Goal: Task Accomplishment & Management: Manage account settings

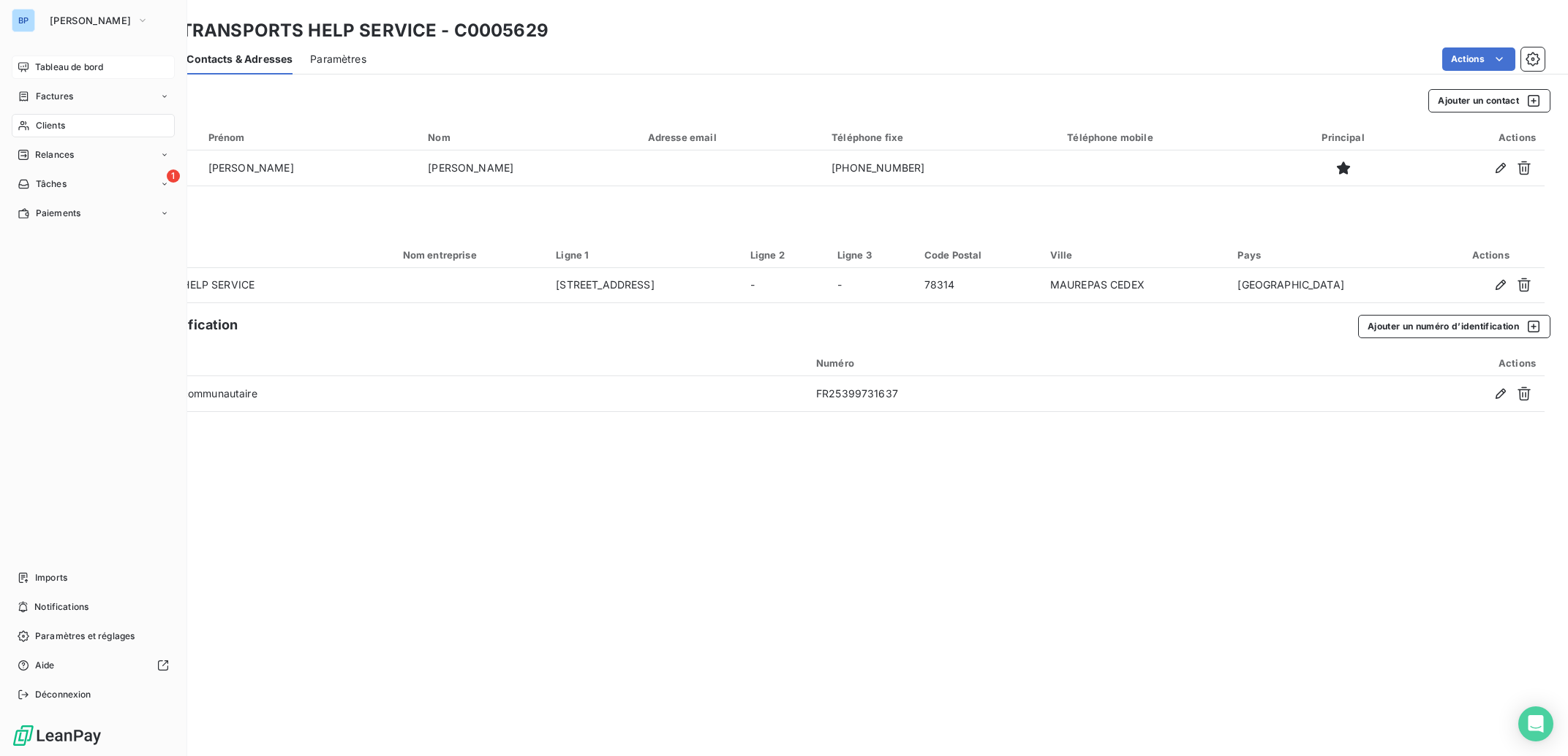
click at [64, 65] on span "Tableau de bord" at bounding box center [69, 66] width 68 height 13
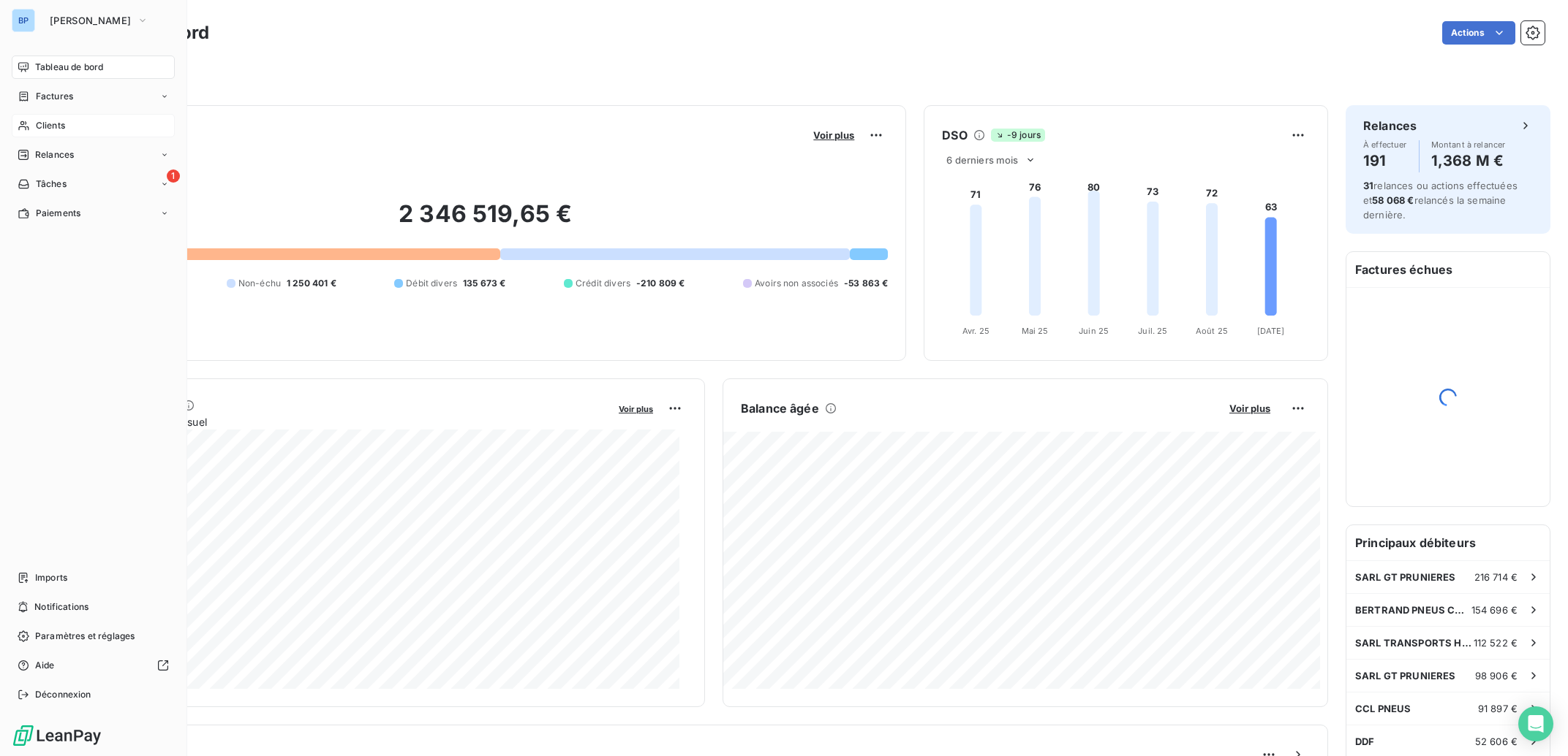
click at [61, 125] on span "Clients" at bounding box center [50, 125] width 29 height 13
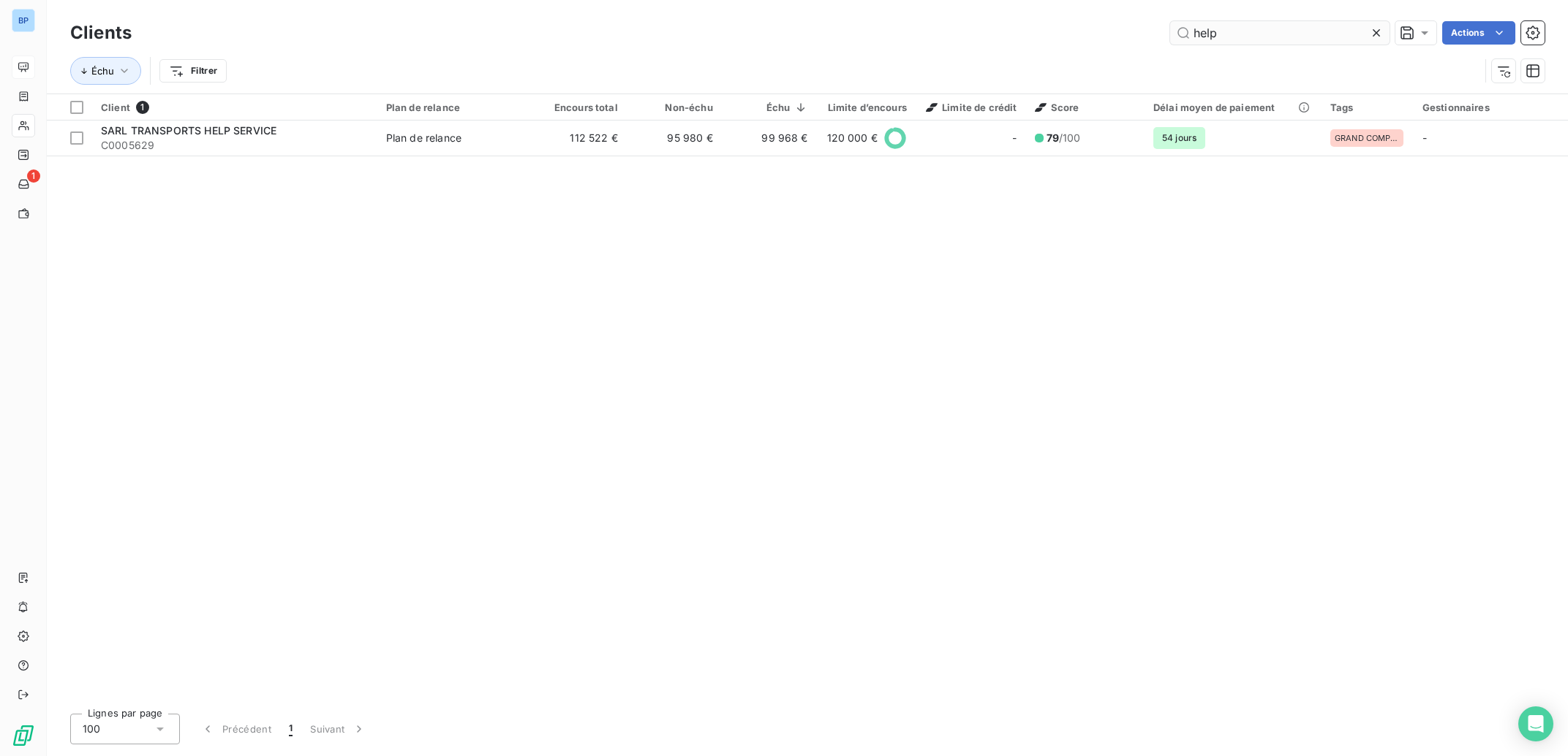
drag, startPoint x: 1230, startPoint y: 31, endPoint x: 1054, endPoint y: 32, distance: 176.0
click at [1170, 32] on input "help" at bounding box center [1280, 33] width 220 height 24
type input "rbvi"
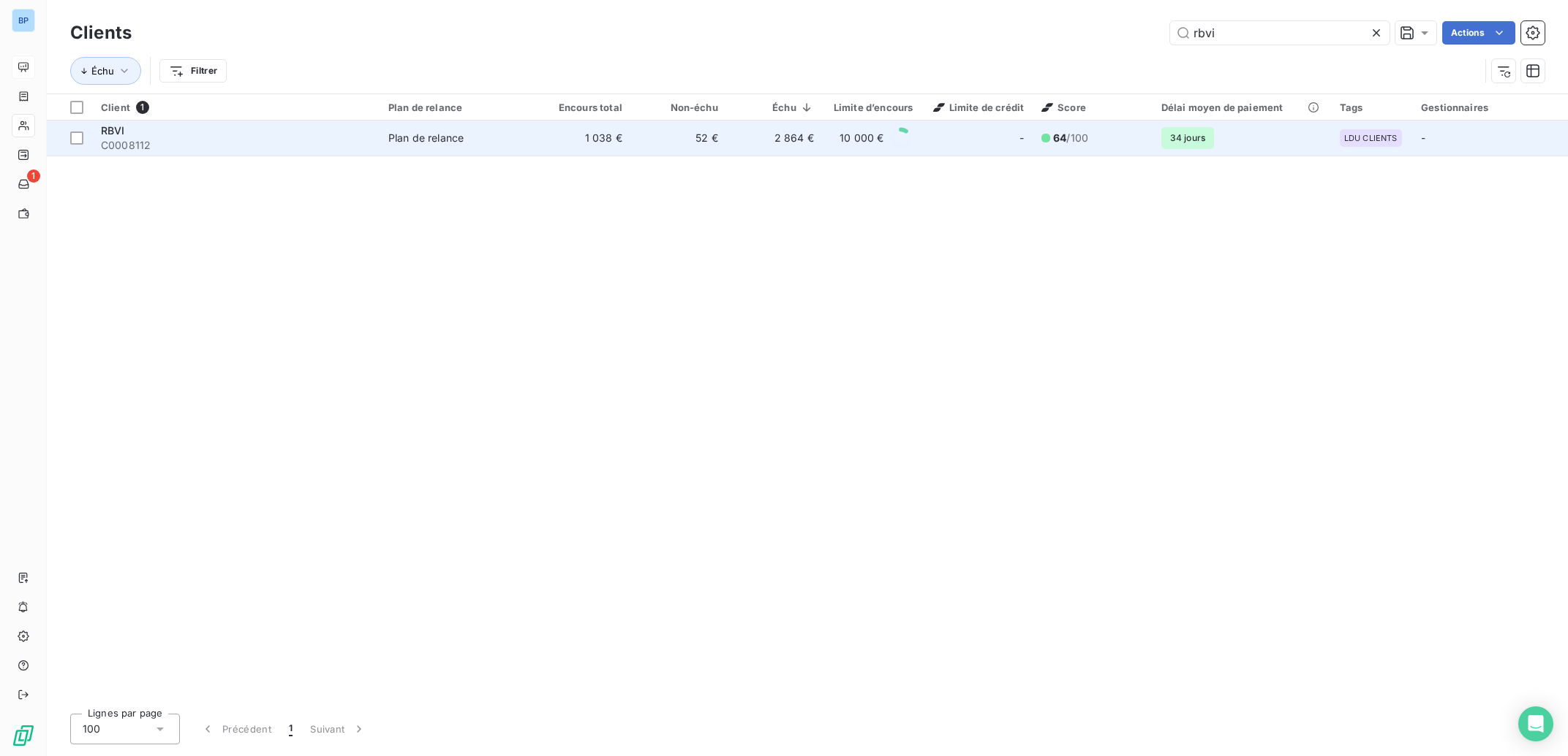
click at [658, 138] on td "52 €" at bounding box center [679, 138] width 96 height 35
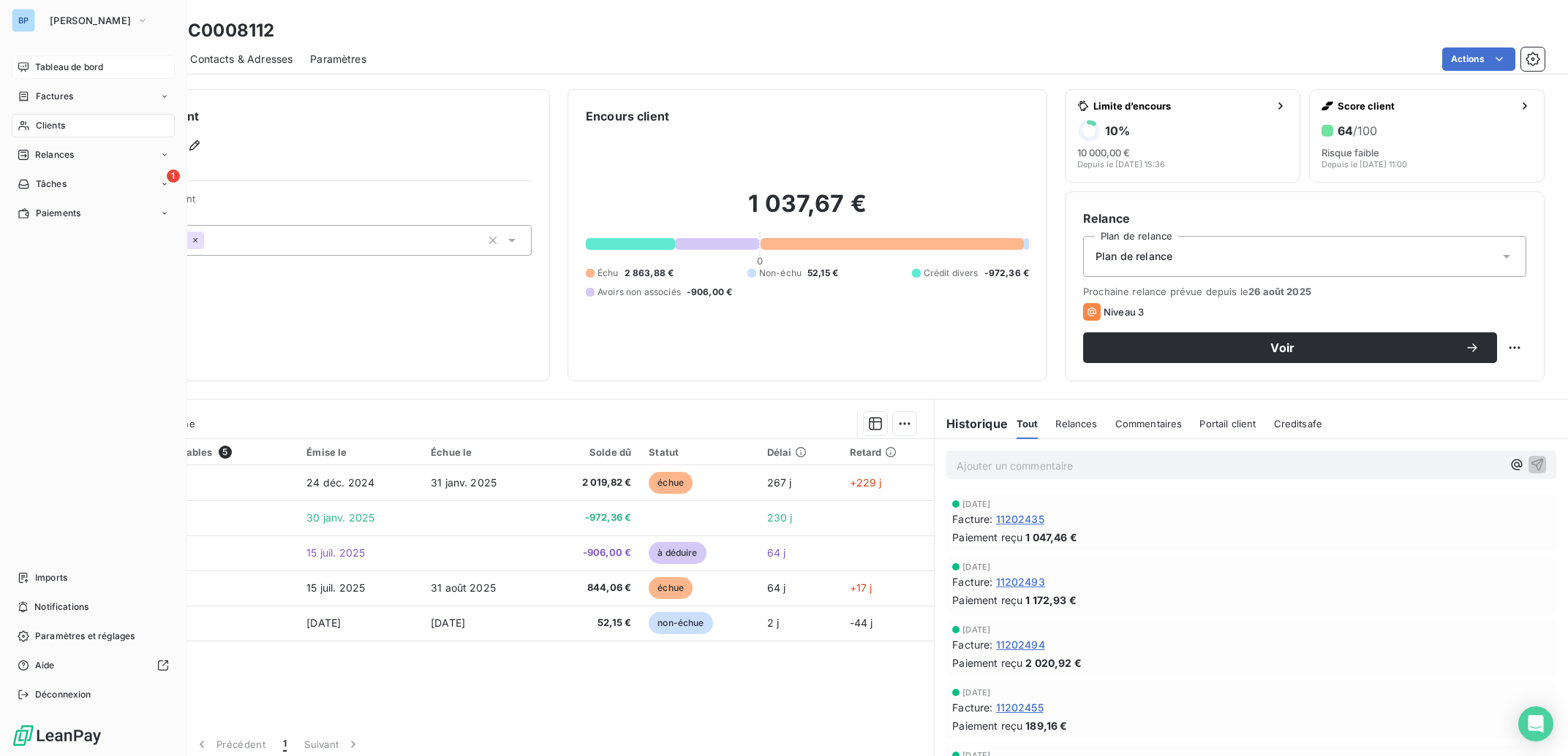
click at [68, 65] on span "Tableau de bord" at bounding box center [69, 66] width 68 height 13
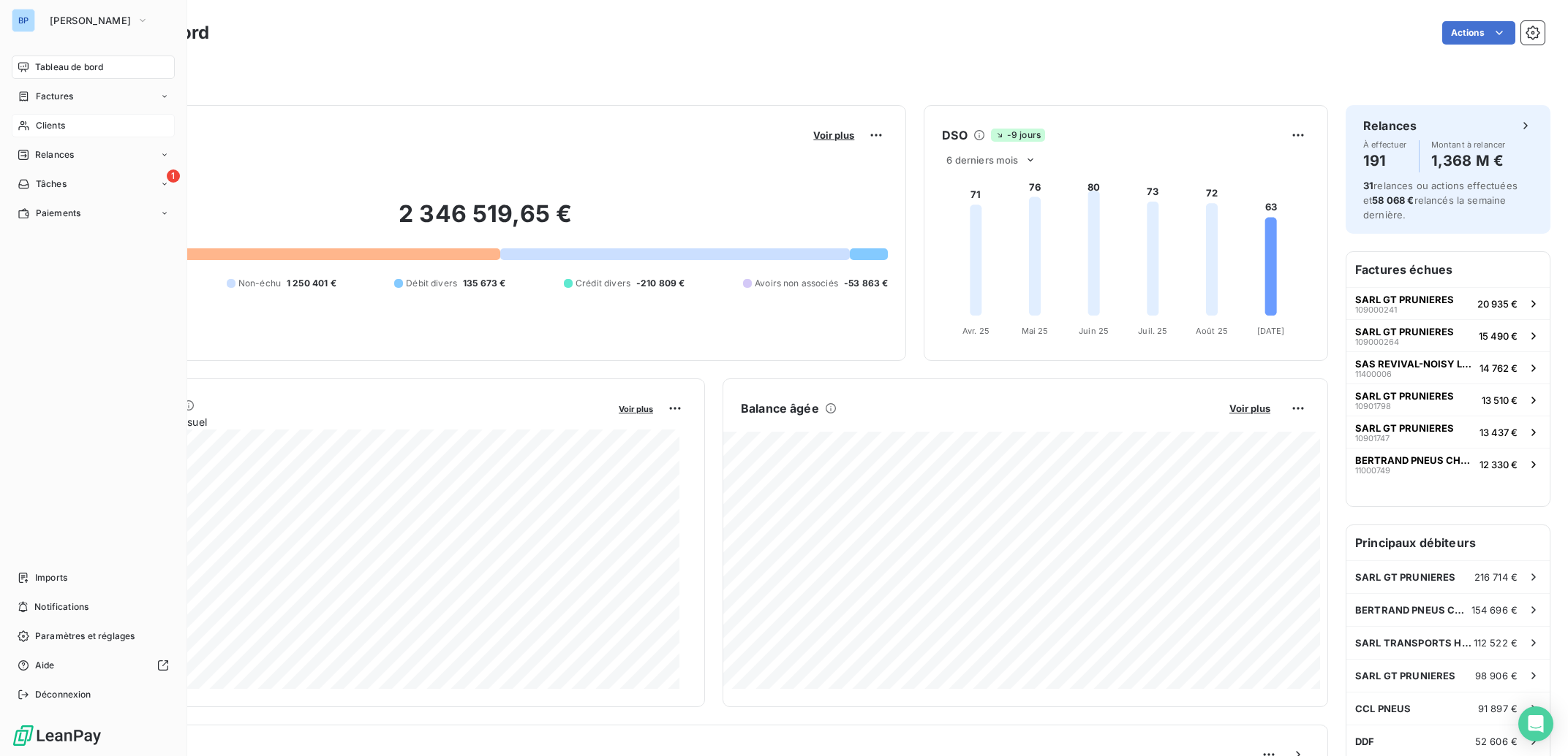
click at [58, 126] on span "Clients" at bounding box center [50, 125] width 29 height 13
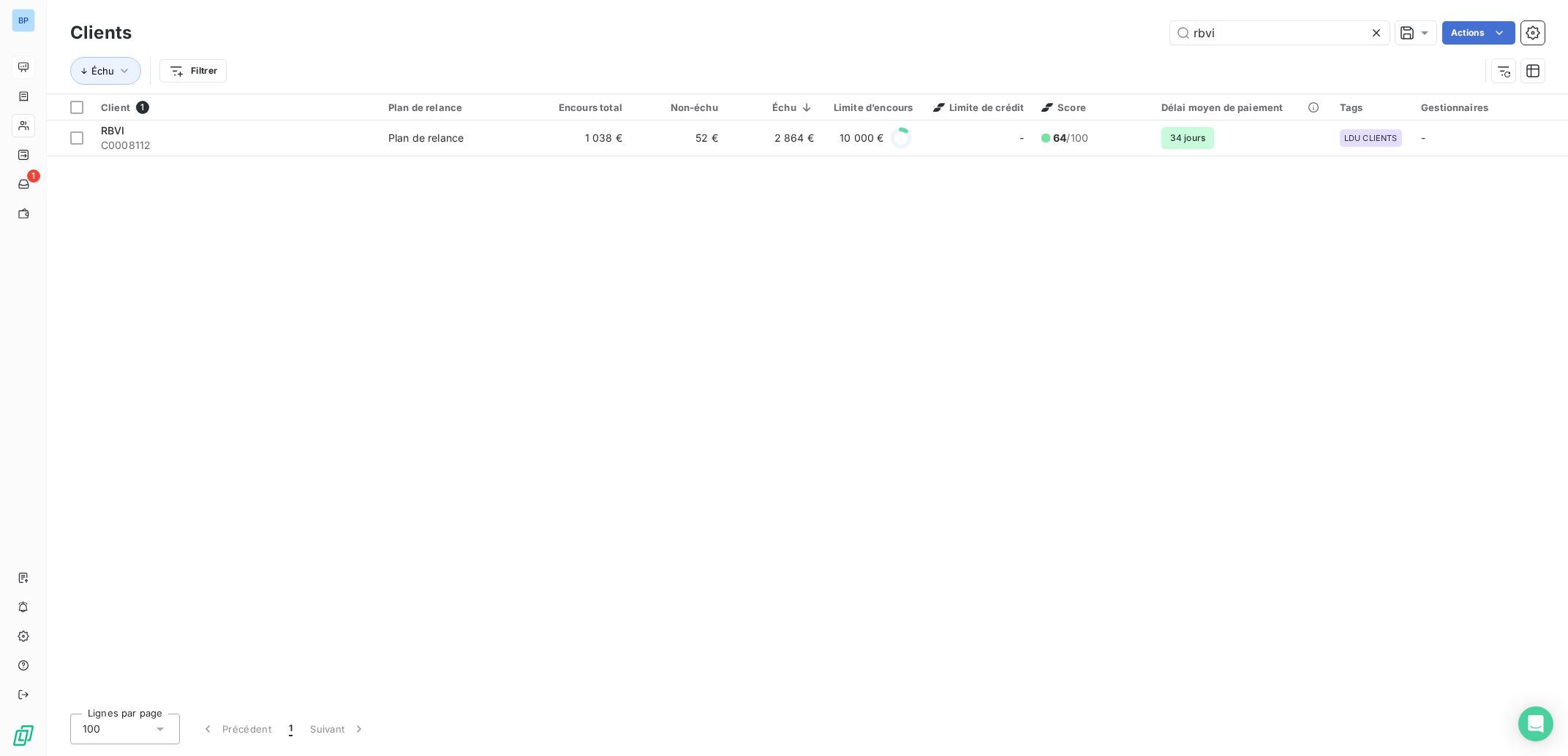
click at [1374, 35] on icon at bounding box center [1376, 32] width 14 height 14
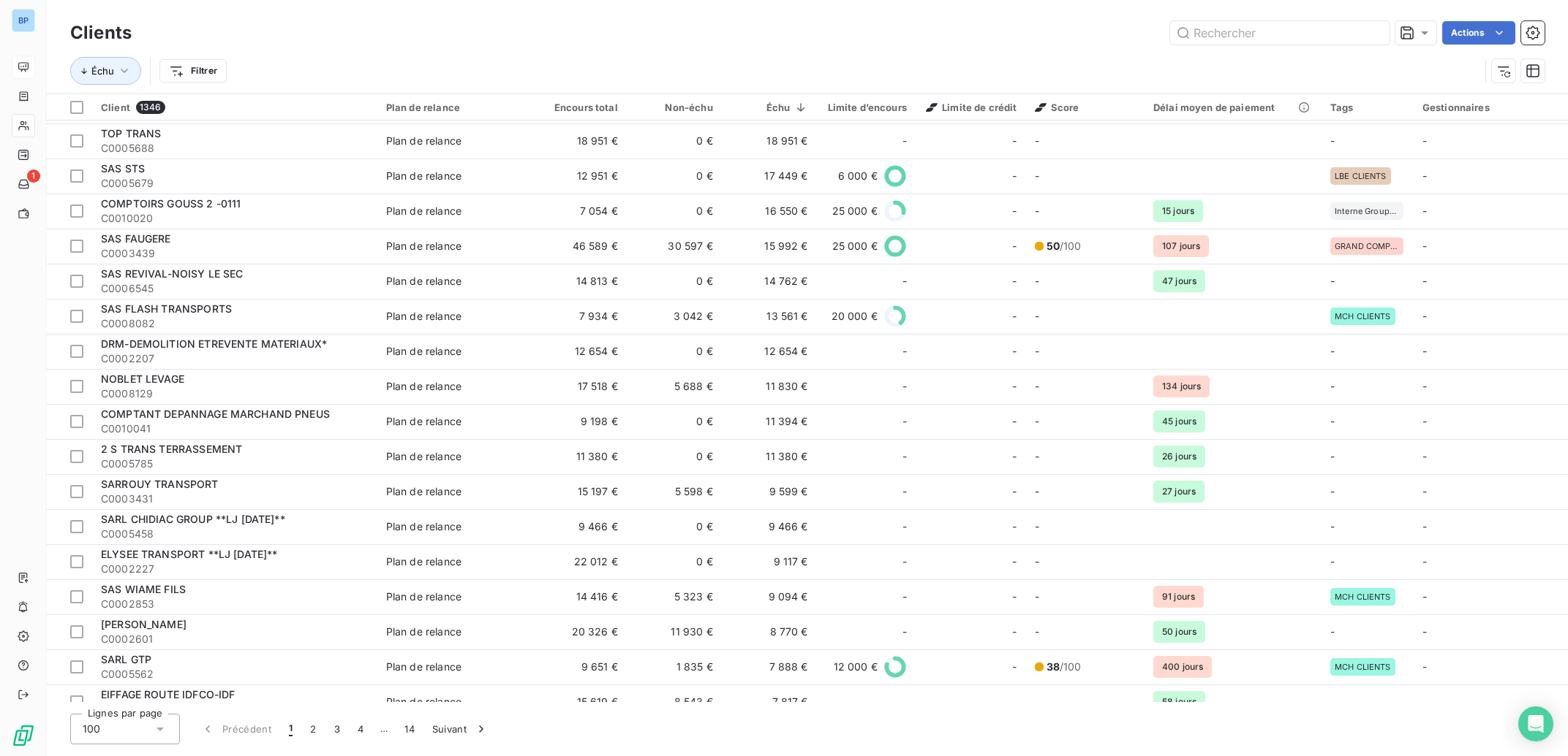
scroll to position [441, 0]
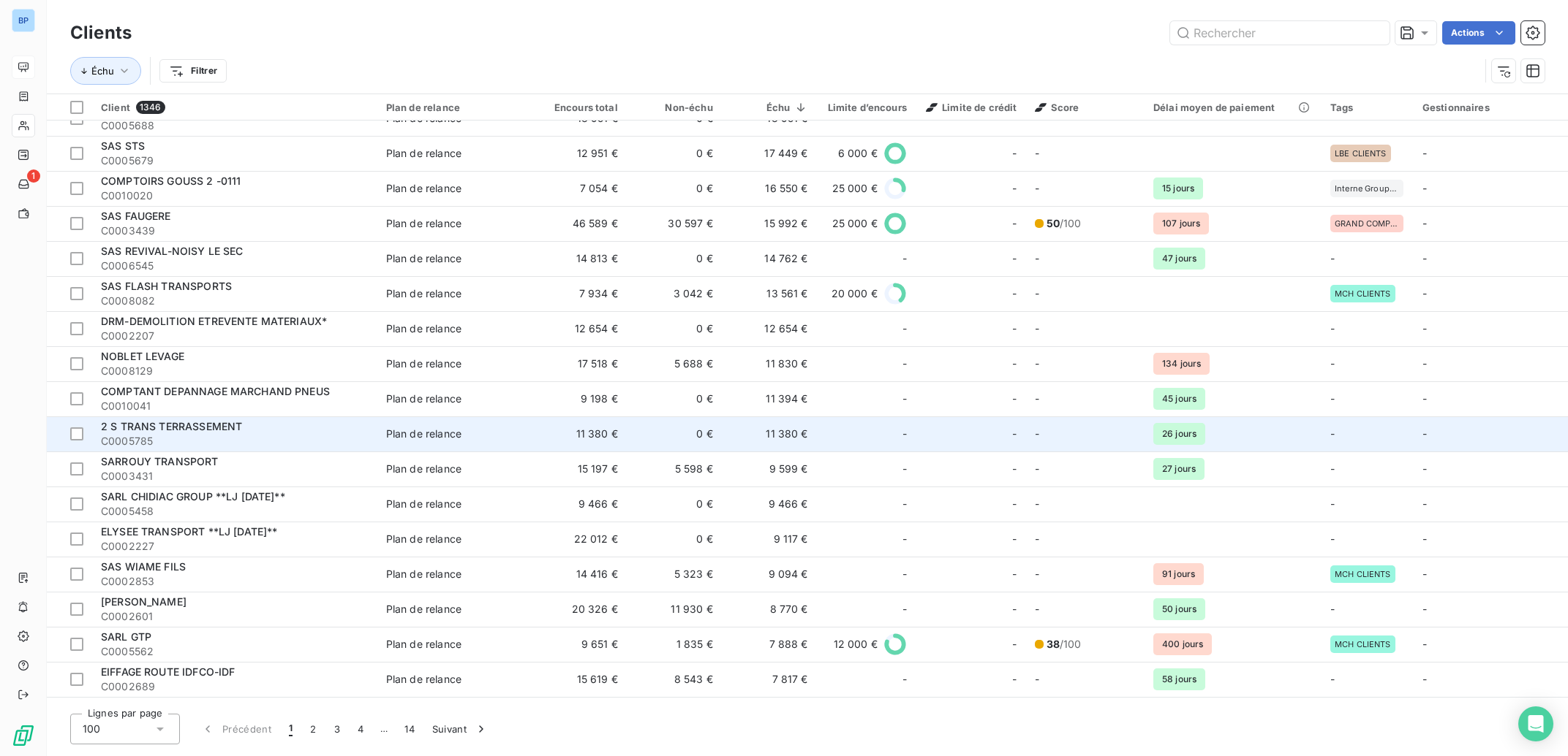
click at [916, 433] on td "-" at bounding box center [971, 434] width 111 height 35
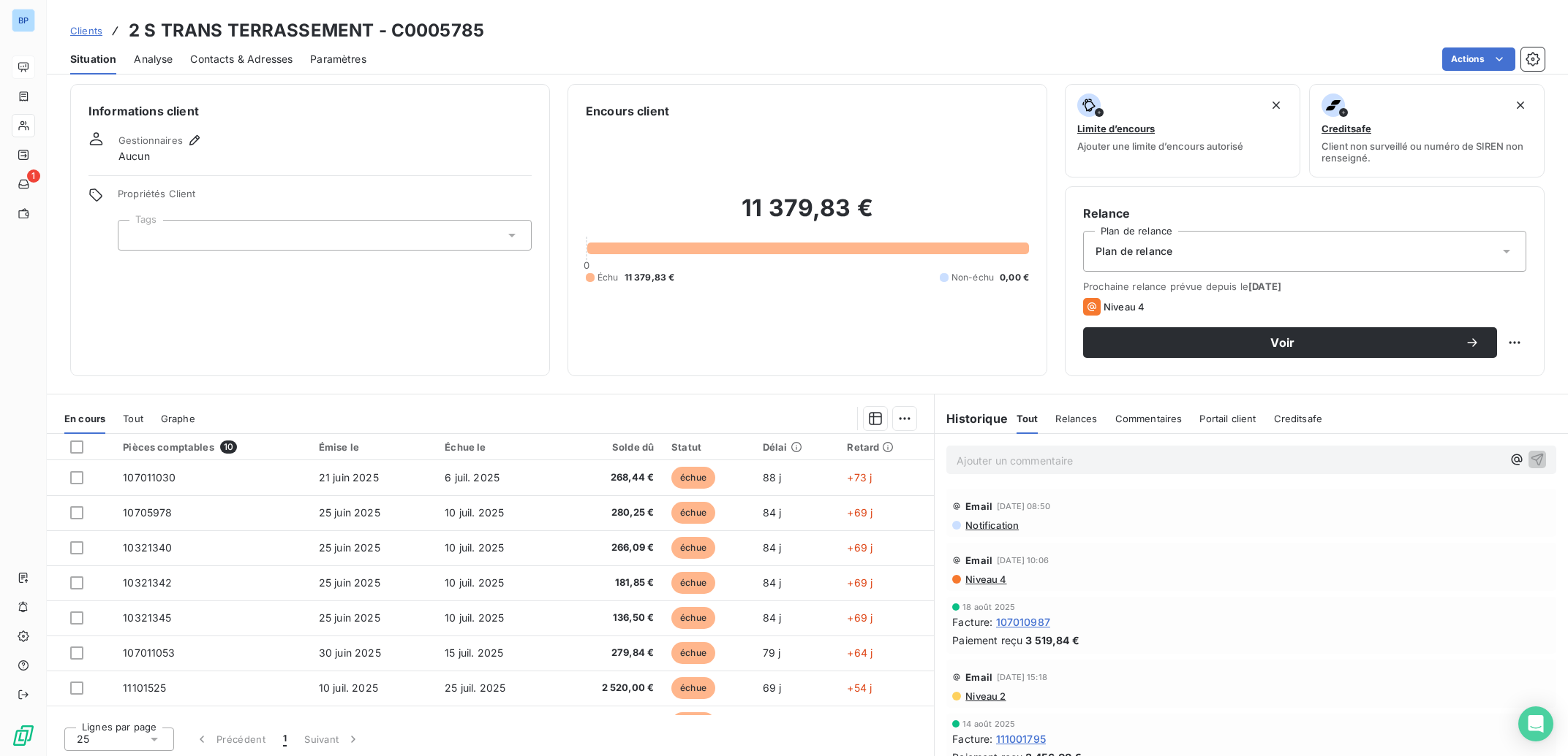
scroll to position [8, 0]
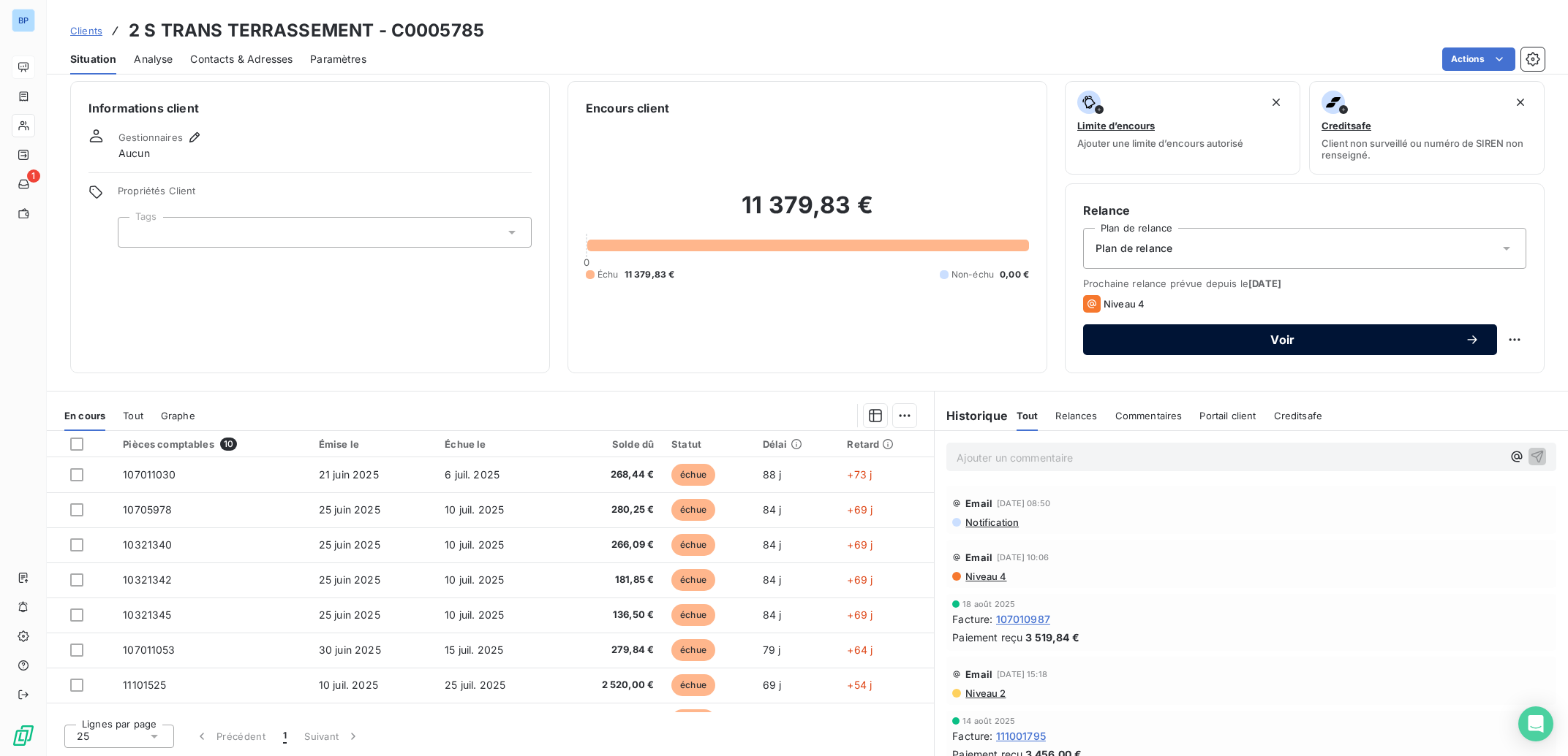
click at [1264, 343] on span "Voir" at bounding box center [1282, 340] width 364 height 12
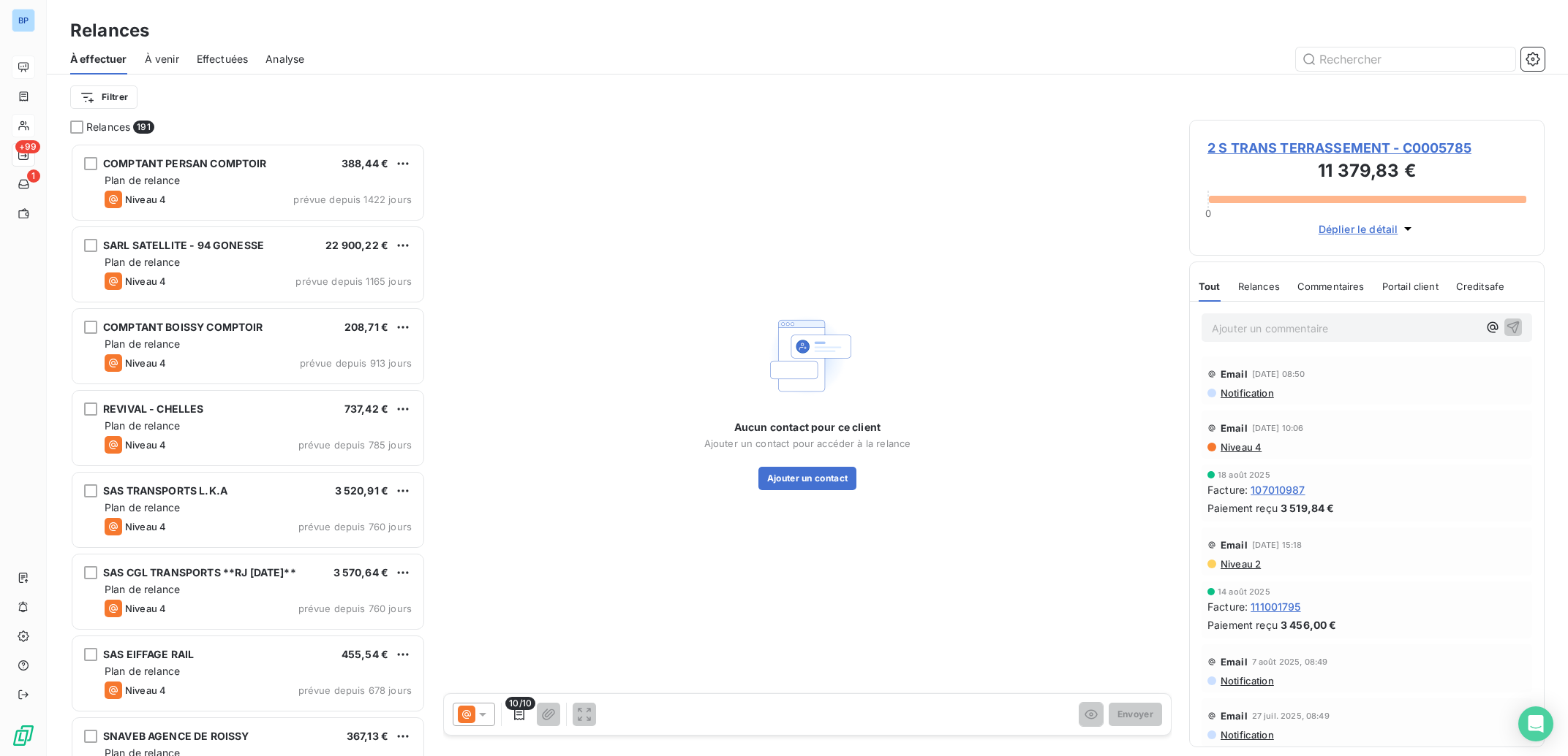
scroll to position [599, 340]
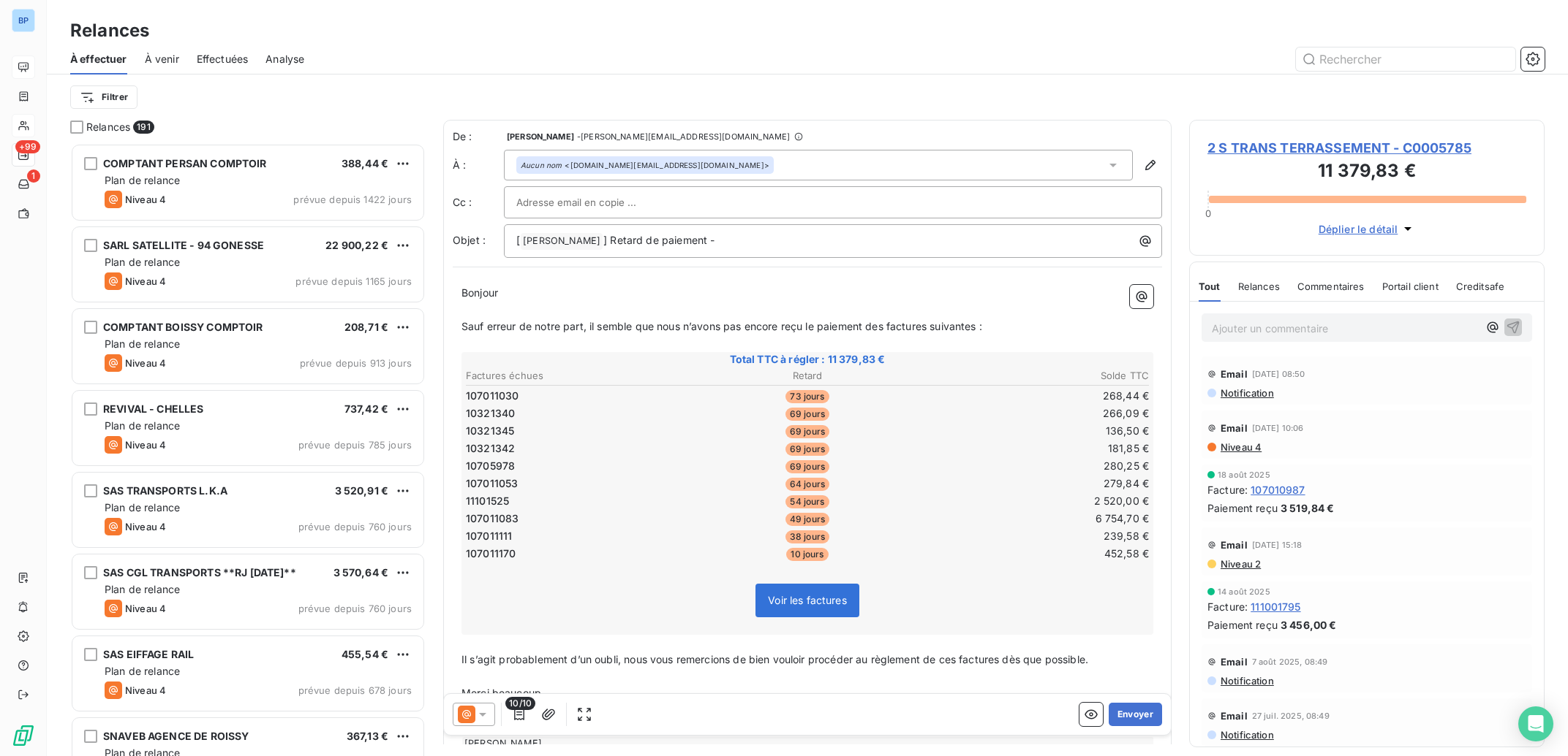
click at [585, 202] on input "text" at bounding box center [595, 202] width 157 height 22
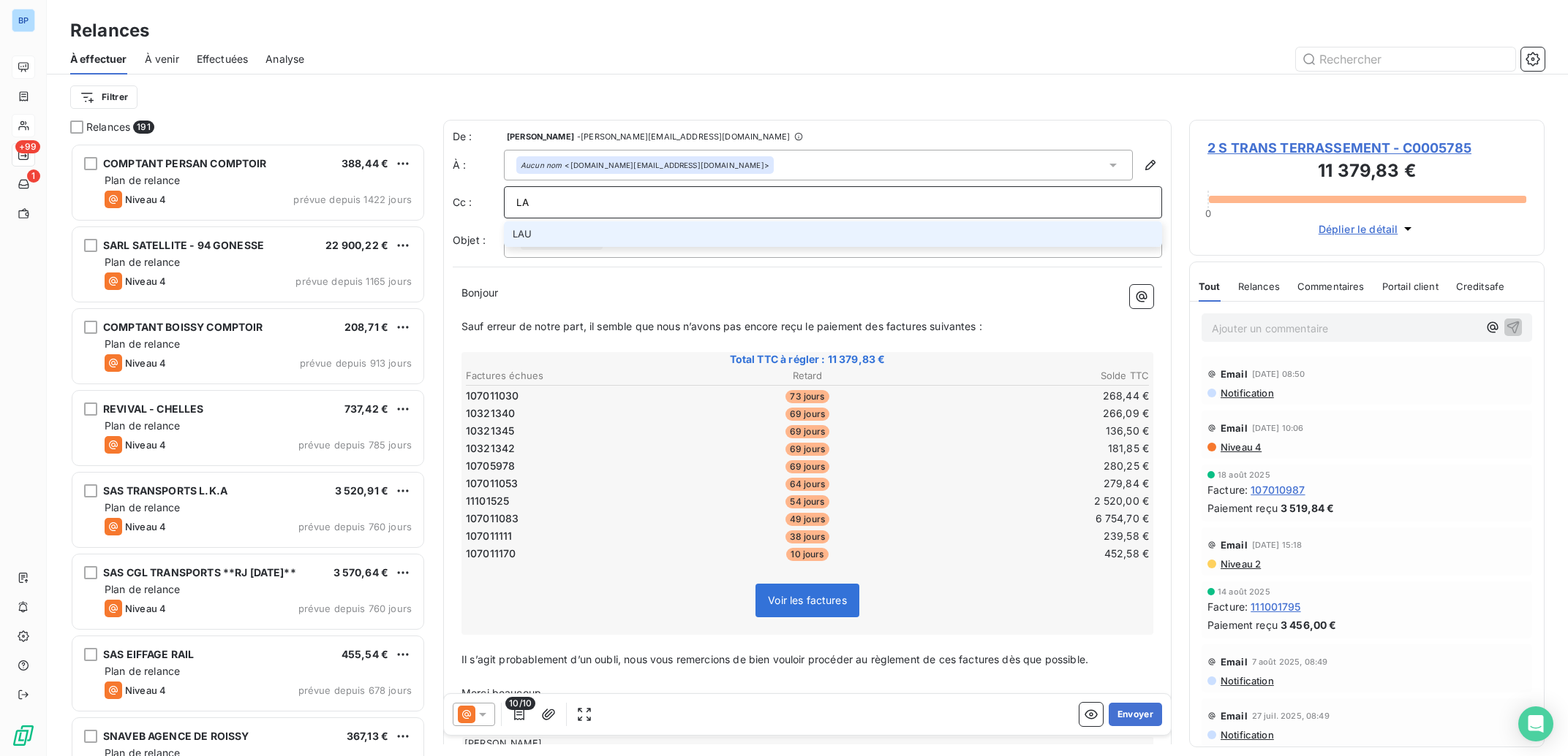
type input "L"
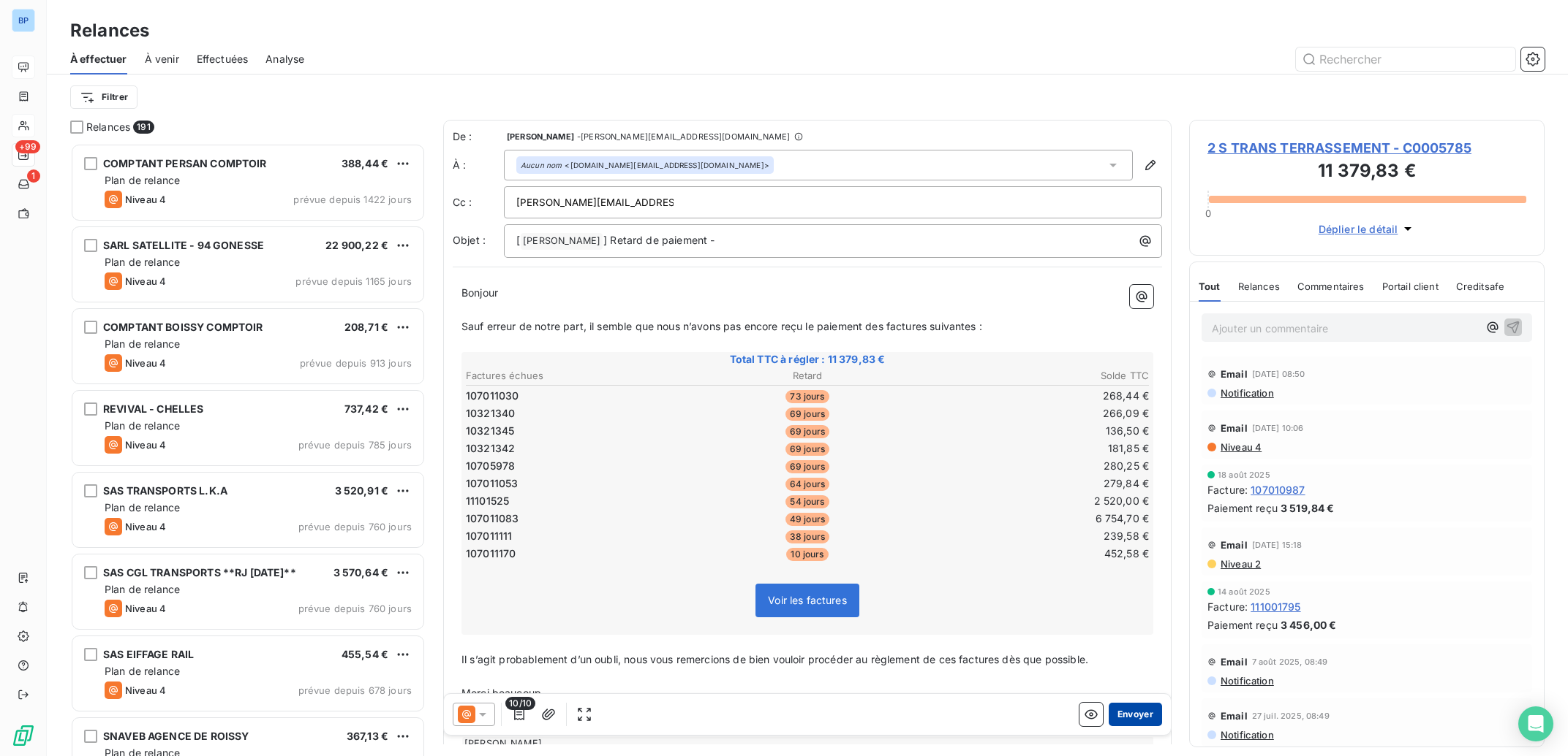
type input "[PERSON_NAME][EMAIL_ADDRESS][DOMAIN_NAME]"
click at [1109, 713] on button "Envoyer" at bounding box center [1135, 715] width 54 height 24
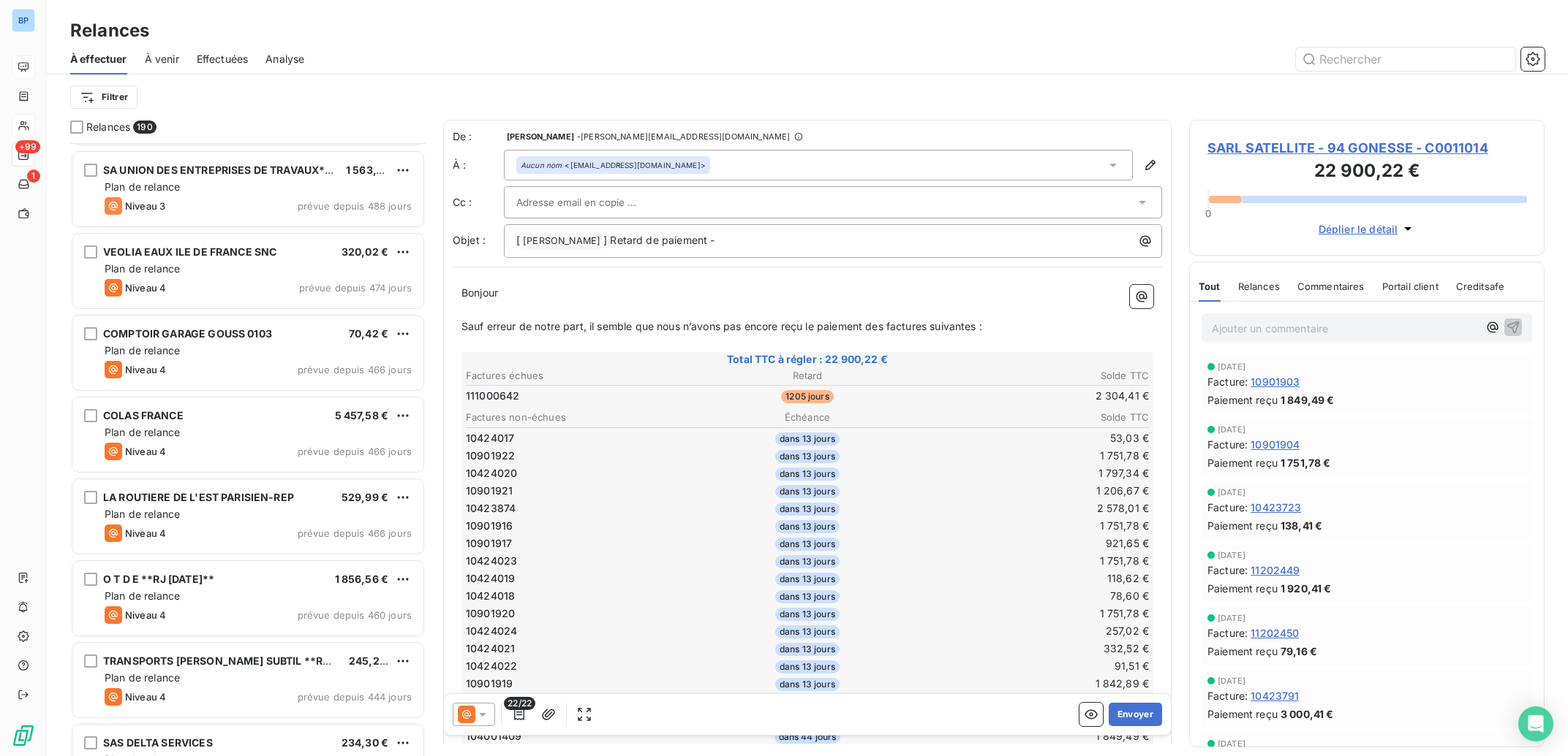
scroll to position [1395, 0]
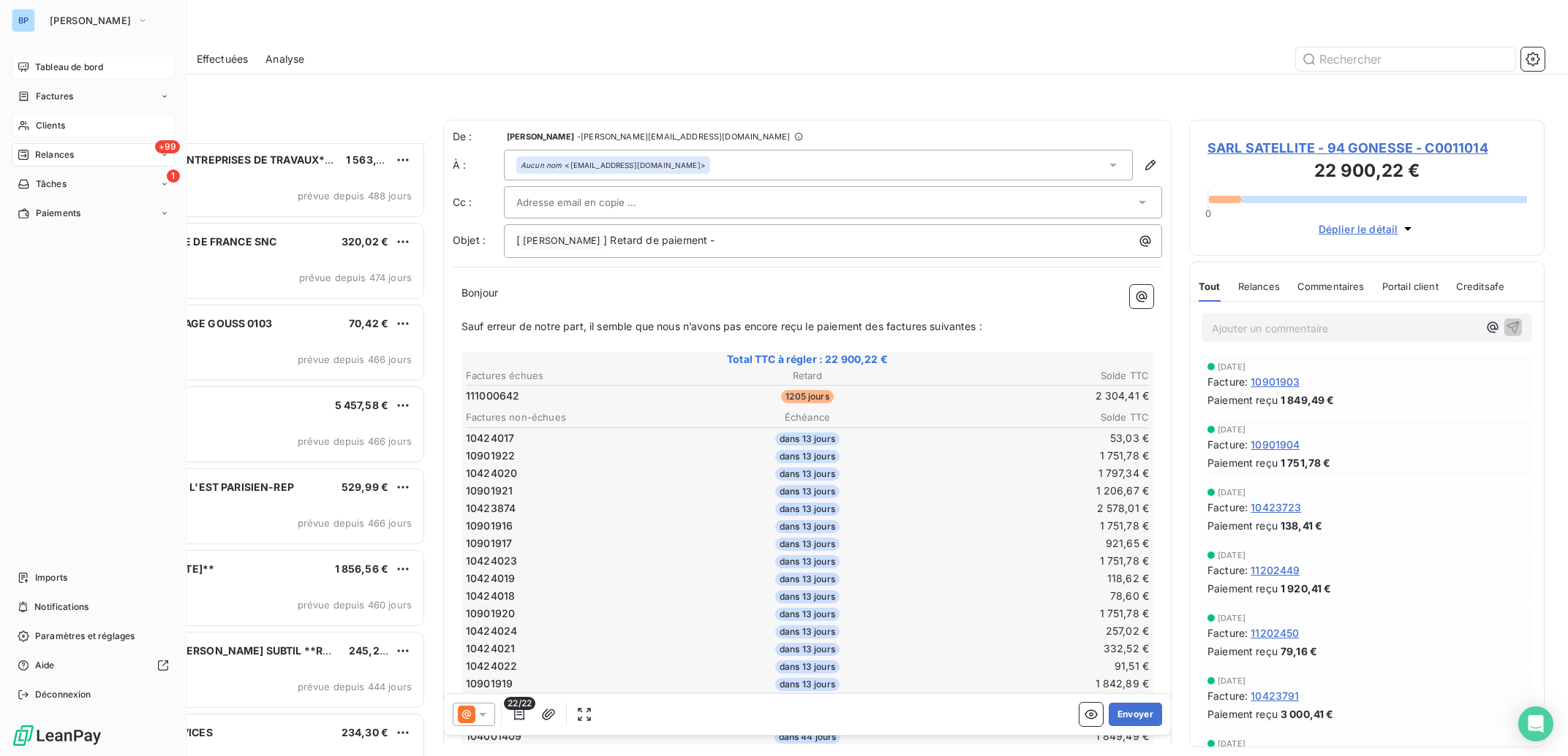
click at [65, 131] on span "Clients" at bounding box center [50, 125] width 29 height 13
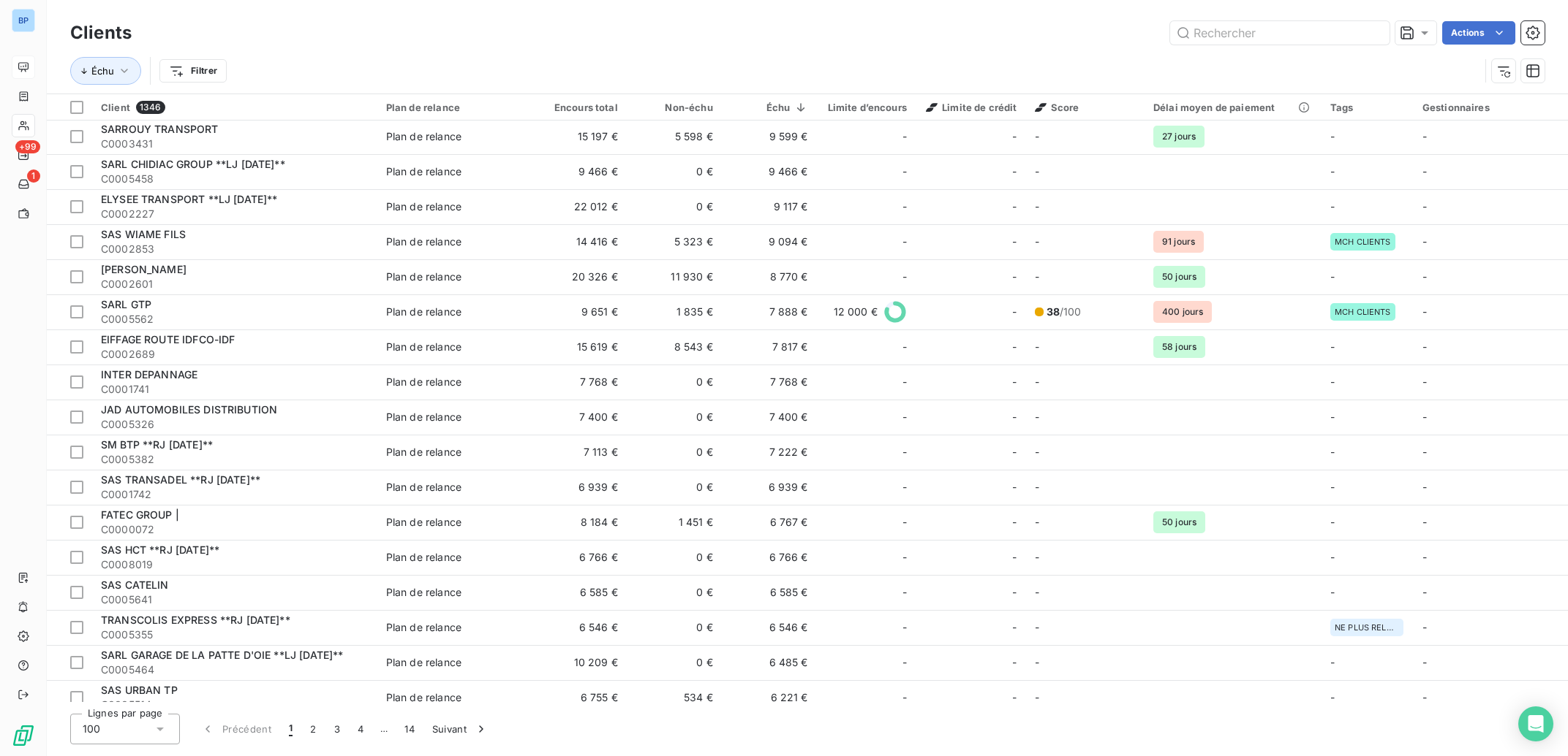
scroll to position [808, 0]
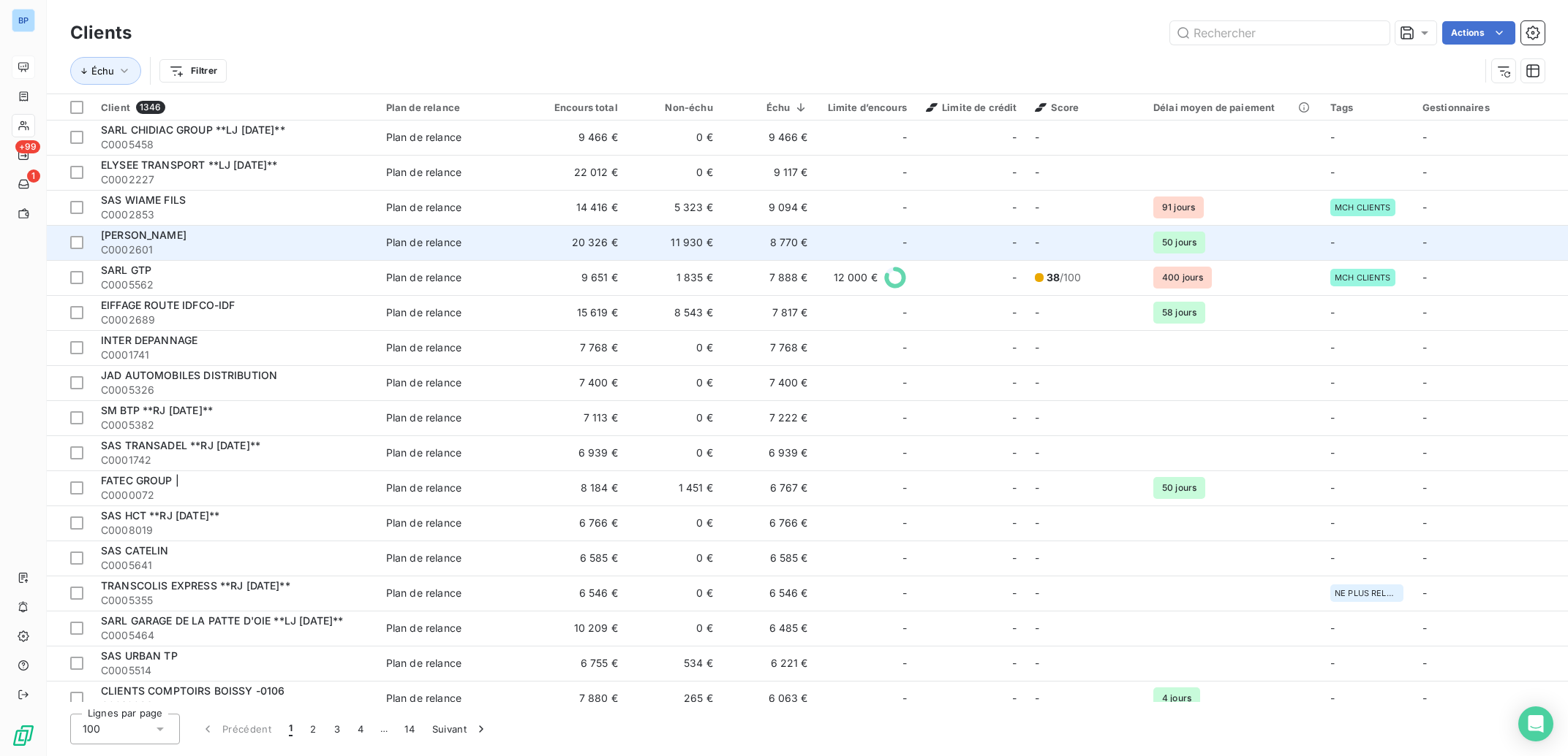
click at [695, 245] on td "11 930 €" at bounding box center [675, 242] width 95 height 35
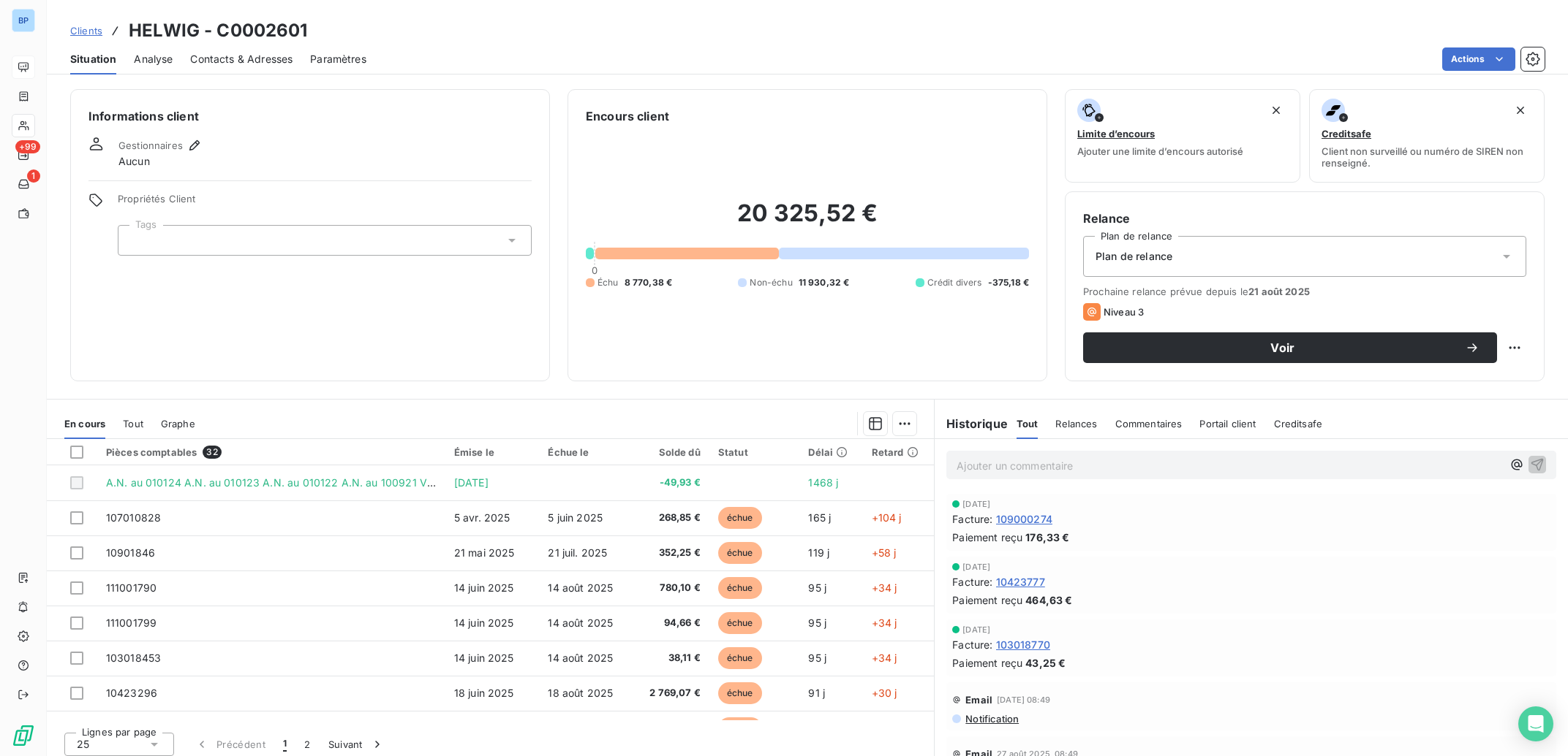
click at [155, 58] on span "Analyse" at bounding box center [153, 59] width 39 height 14
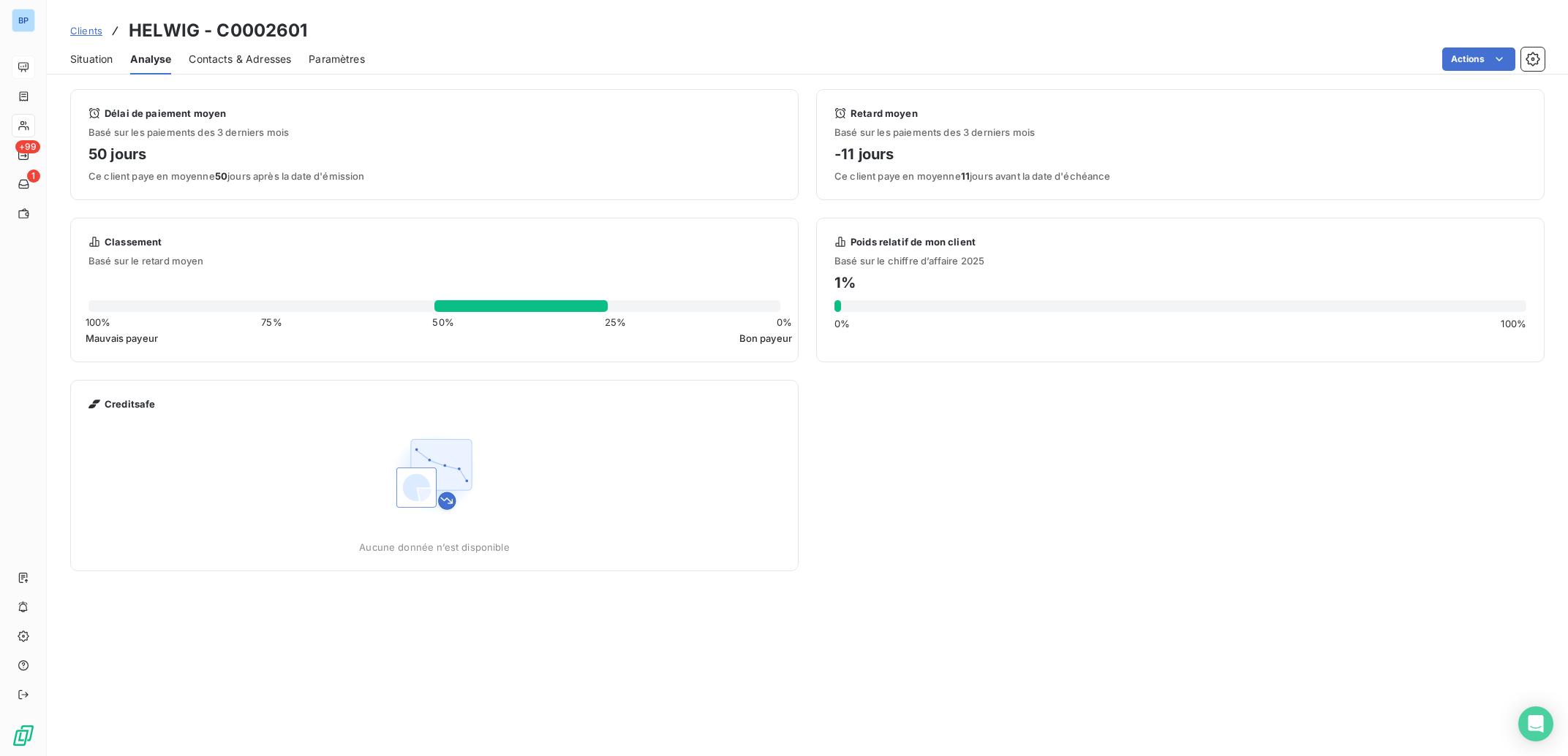
click at [93, 60] on span "Situation" at bounding box center [92, 59] width 43 height 14
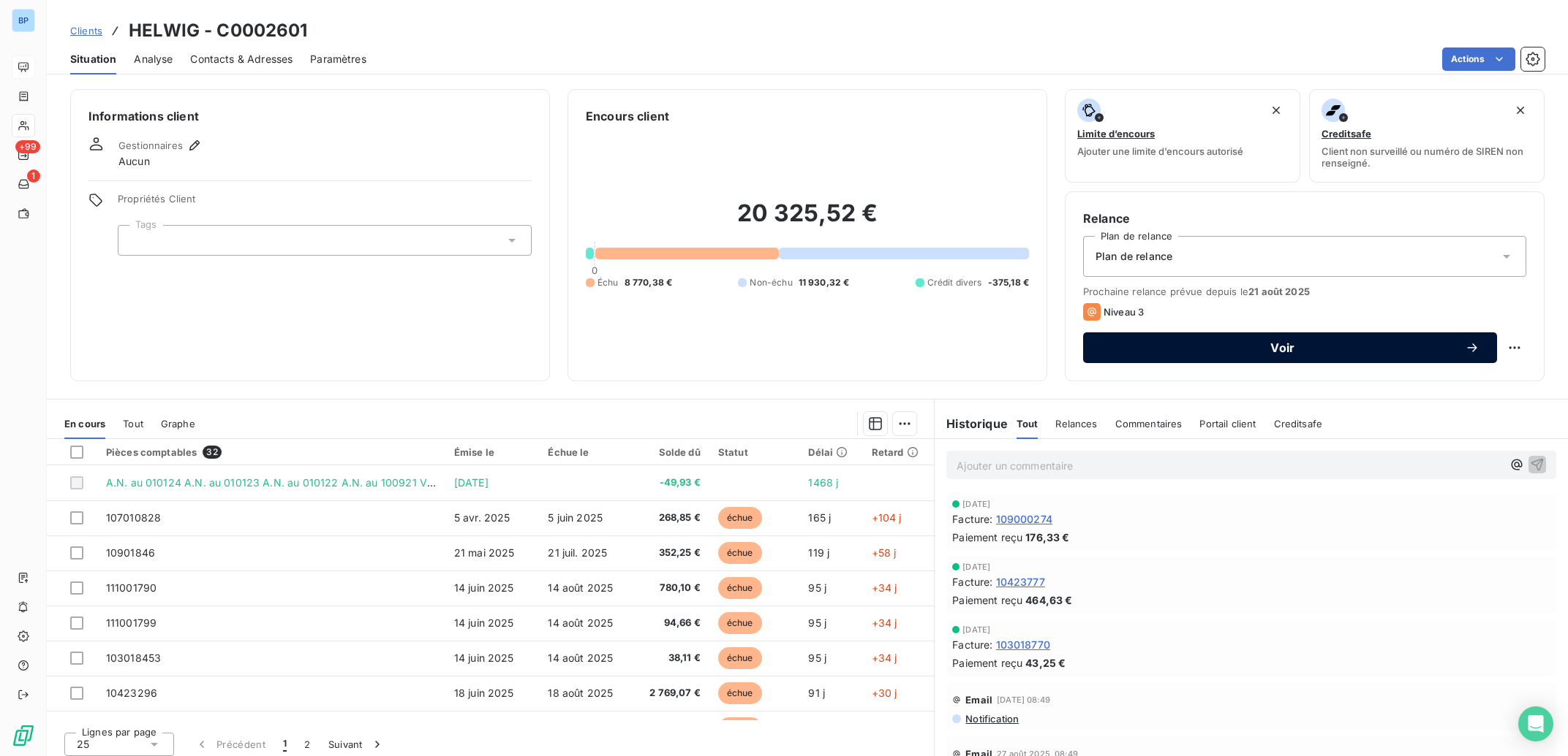
click at [1306, 351] on span "Voir" at bounding box center [1282, 348] width 364 height 12
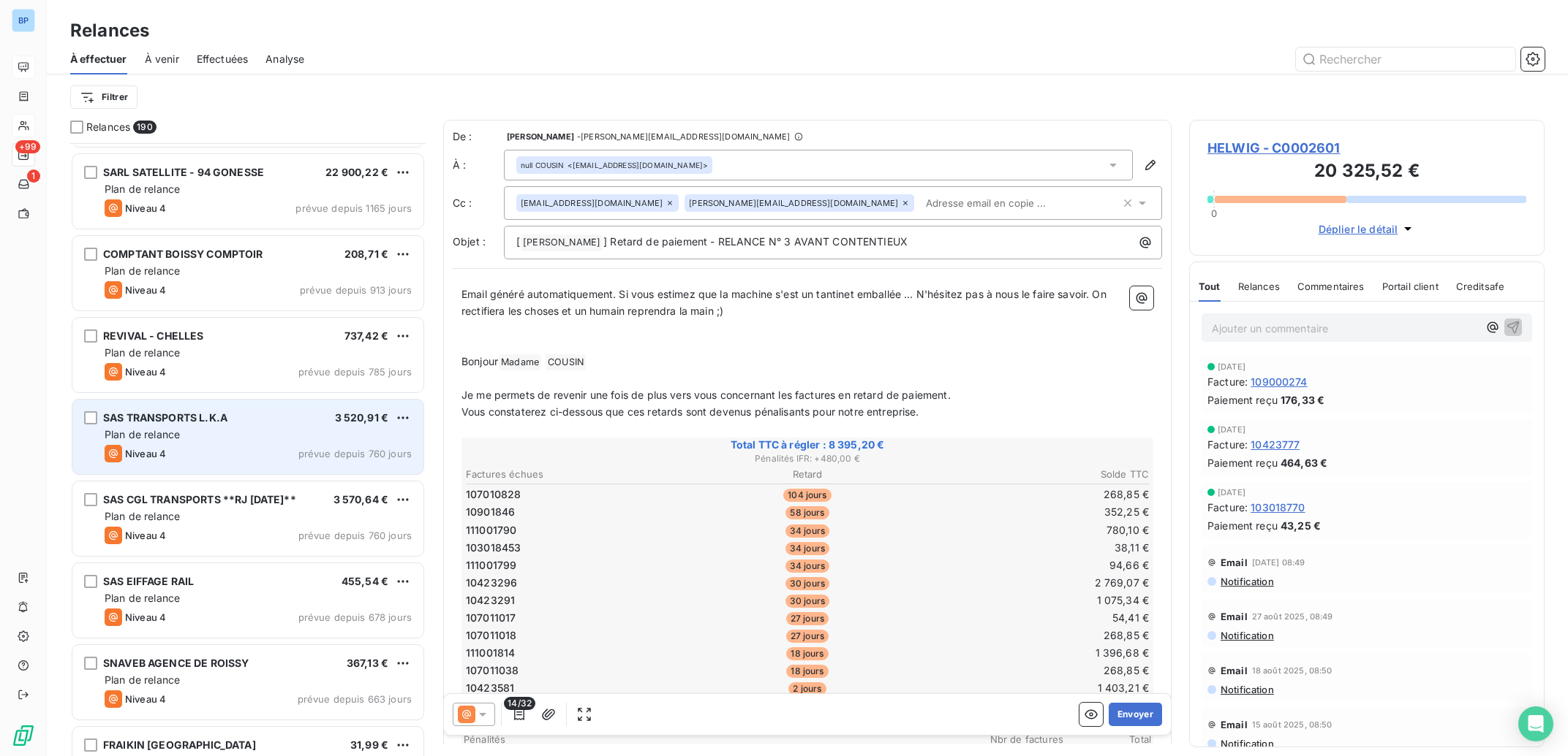
scroll to position [367, 0]
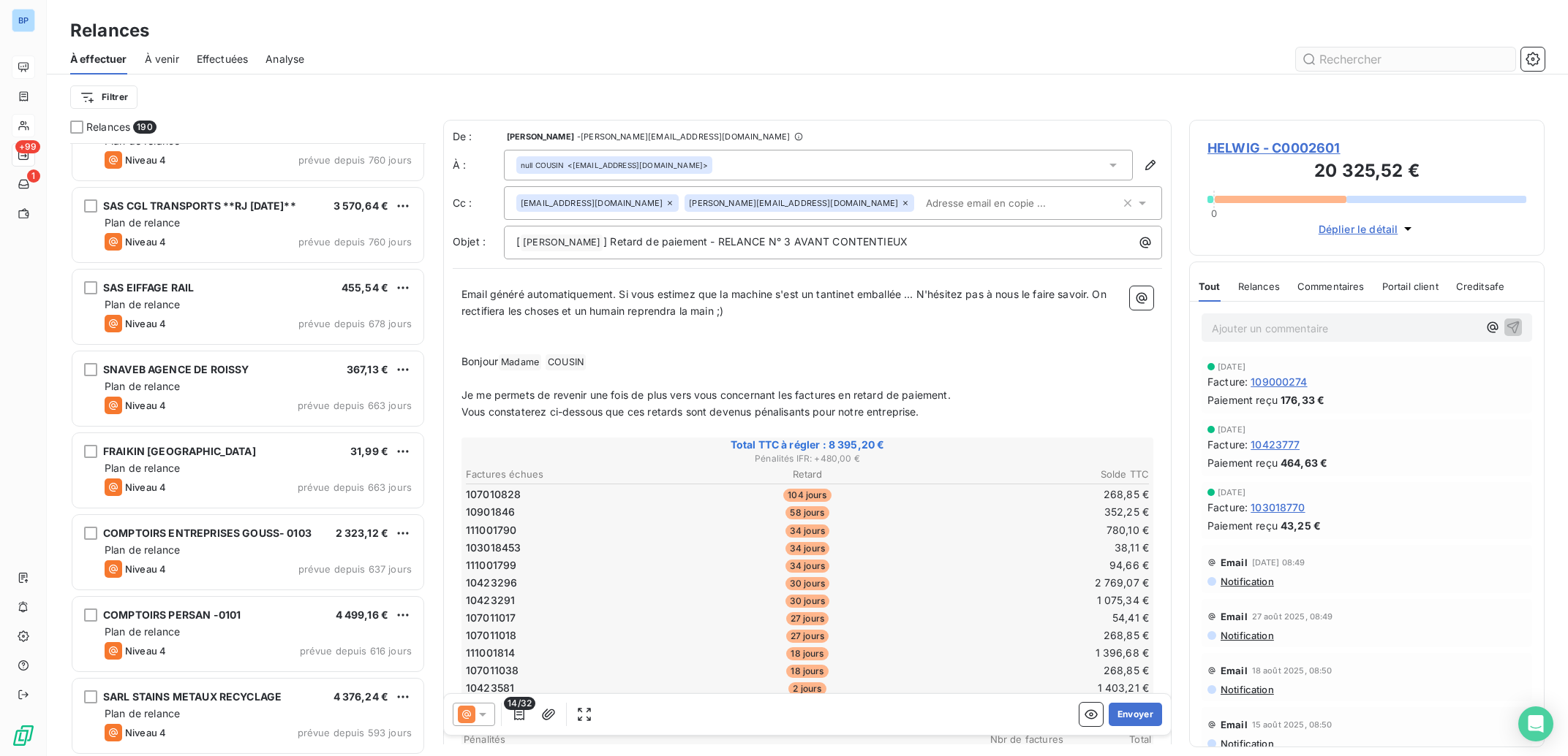
click at [1365, 57] on input "text" at bounding box center [1405, 60] width 220 height 24
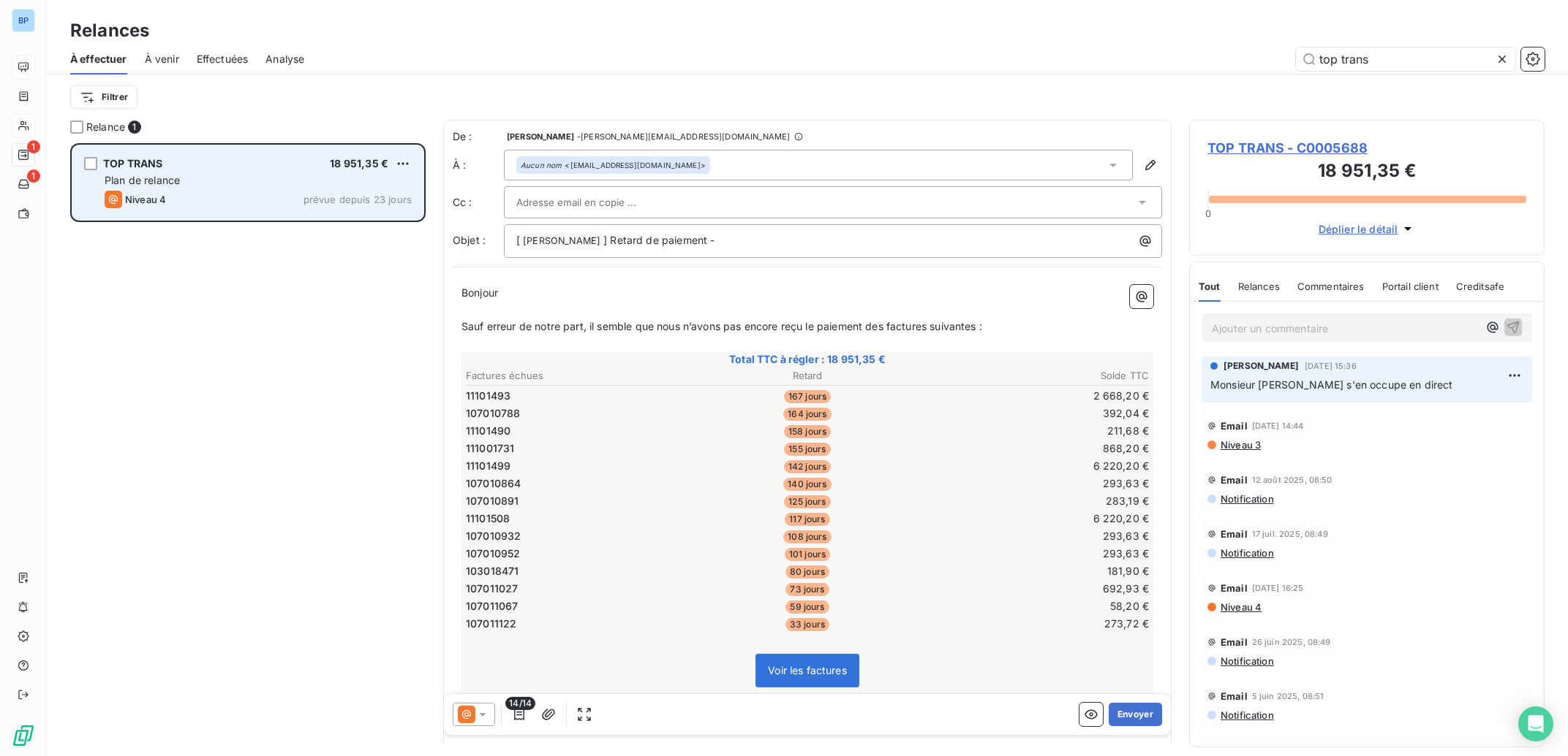
type input "top trans"
click at [220, 193] on div "Niveau 4 prévue depuis 23 jours" at bounding box center [258, 199] width 307 height 18
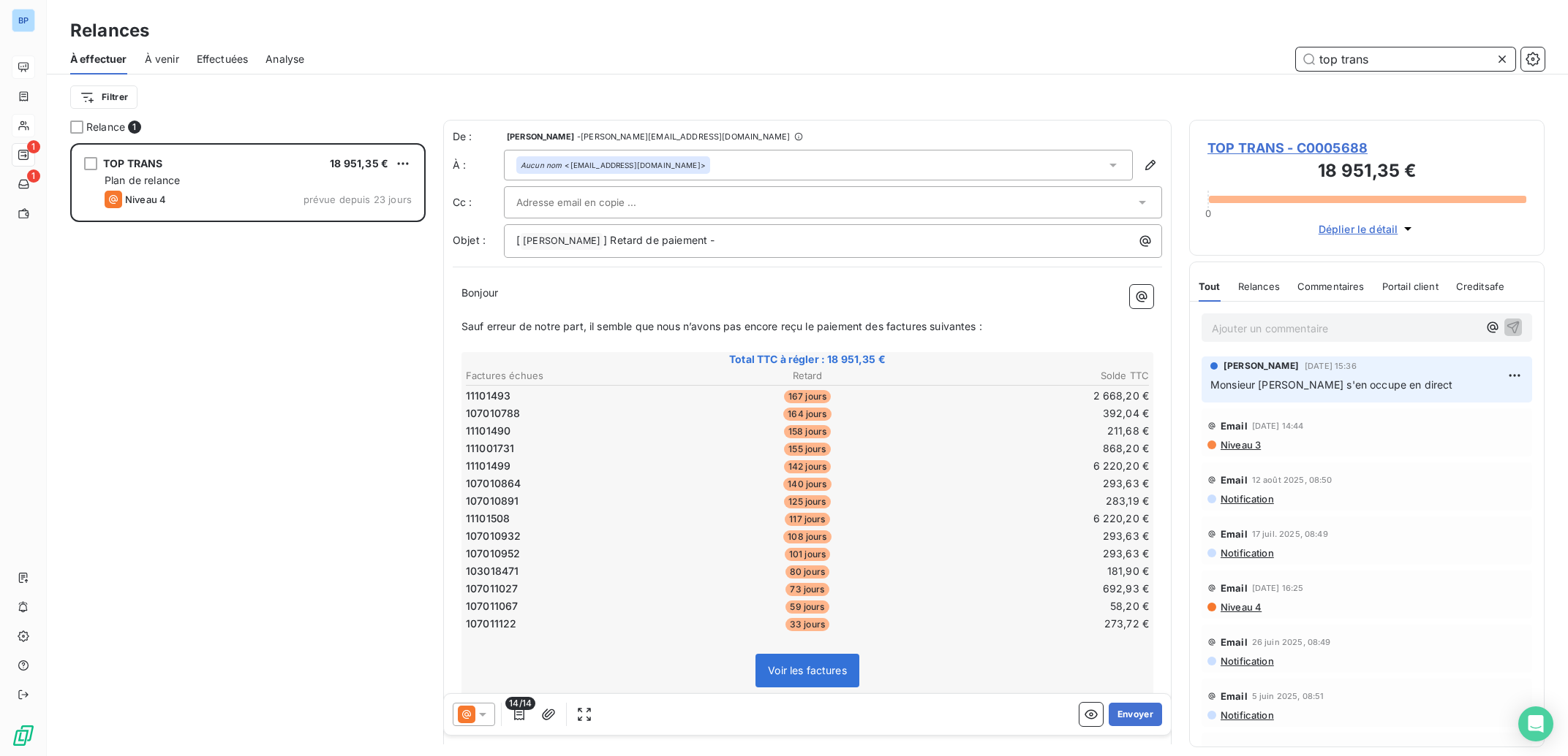
click at [1387, 60] on input "top trans" at bounding box center [1405, 60] width 220 height 24
drag, startPoint x: 1387, startPoint y: 60, endPoint x: 1097, endPoint y: 60, distance: 290.0
click at [1296, 60] on input "top trans" at bounding box center [1405, 60] width 220 height 24
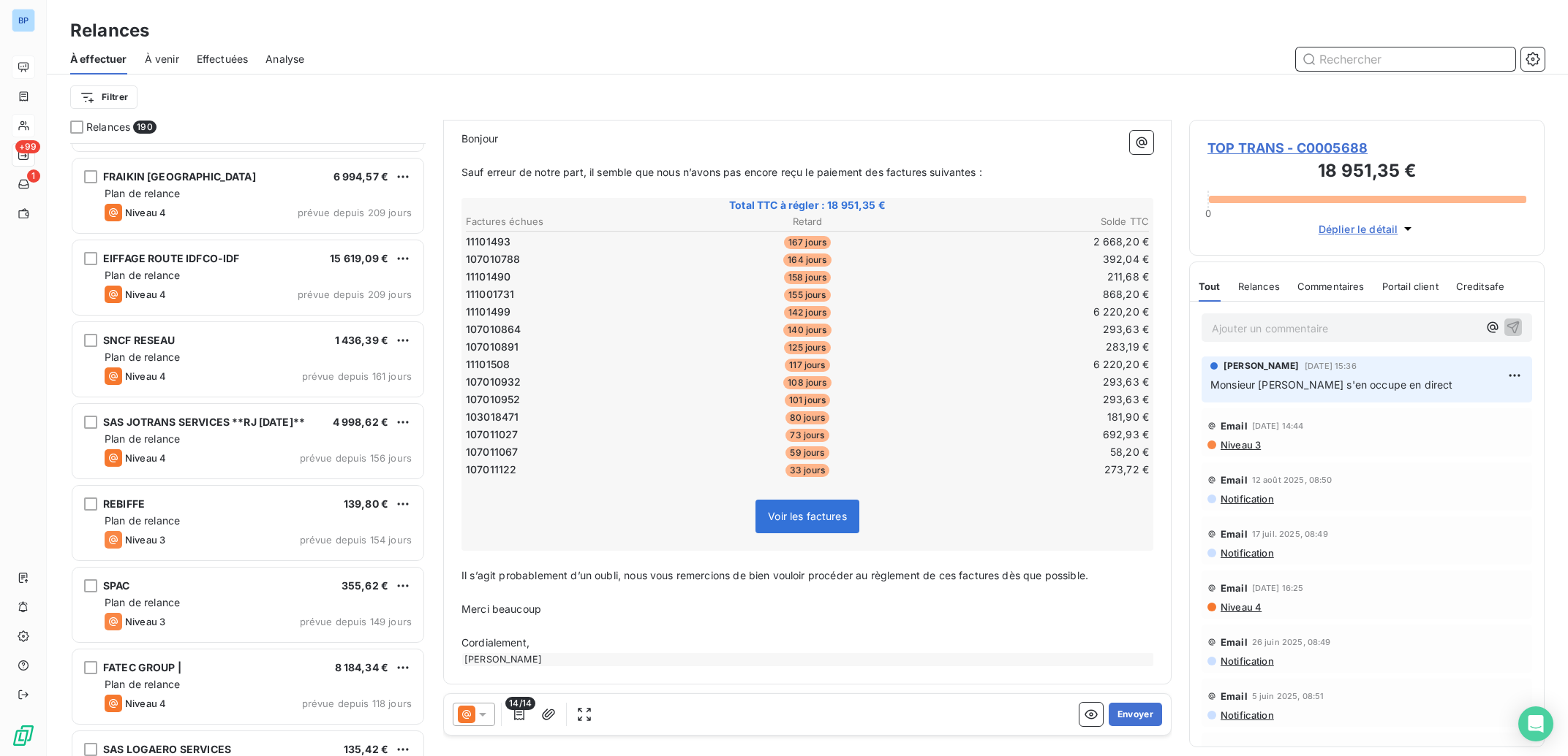
scroll to position [4921, 0]
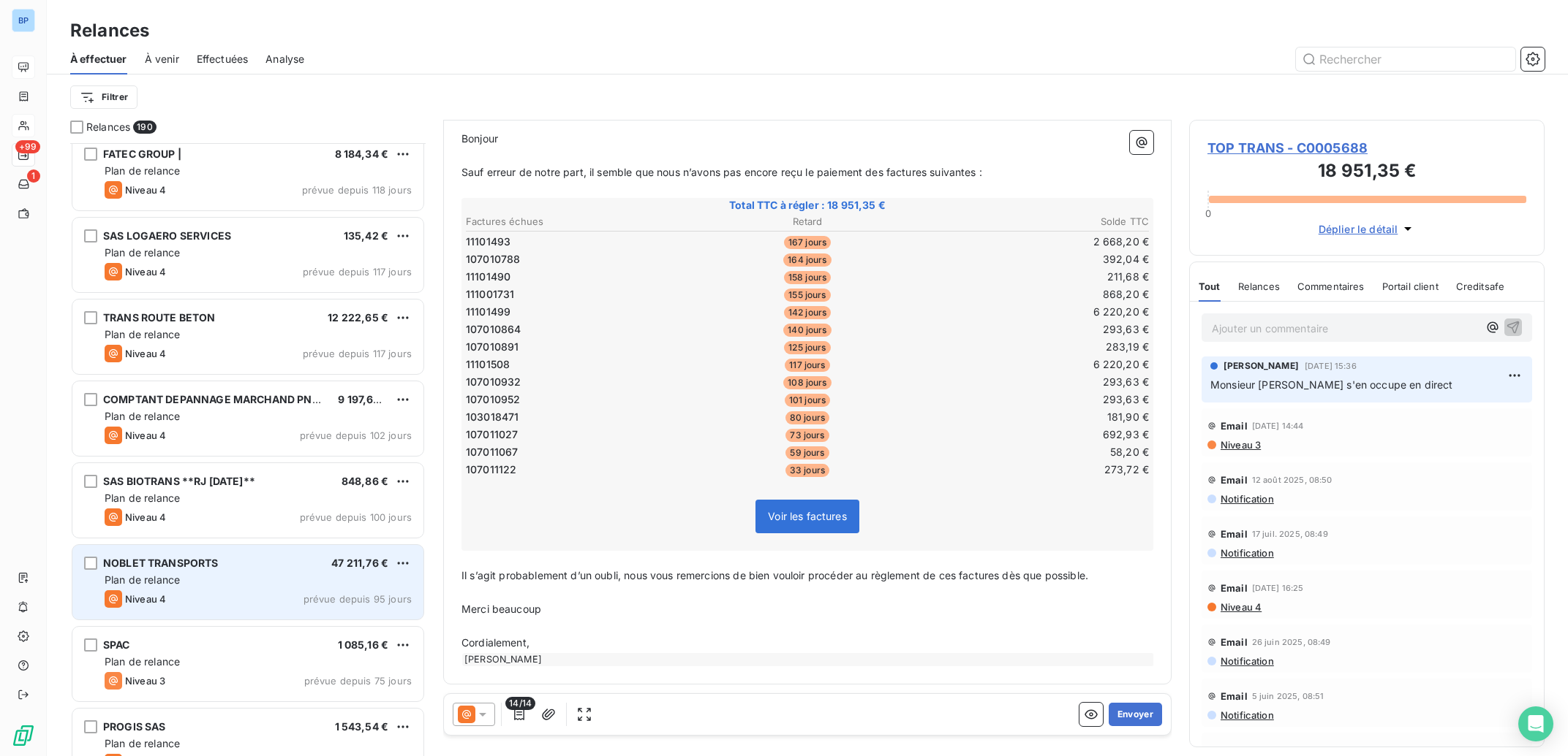
click at [304, 574] on div "NOBLET TRANSPORTS 47 211,76 € Plan de relance Niveau 4 prévue depuis 95 jours" at bounding box center [248, 583] width 351 height 75
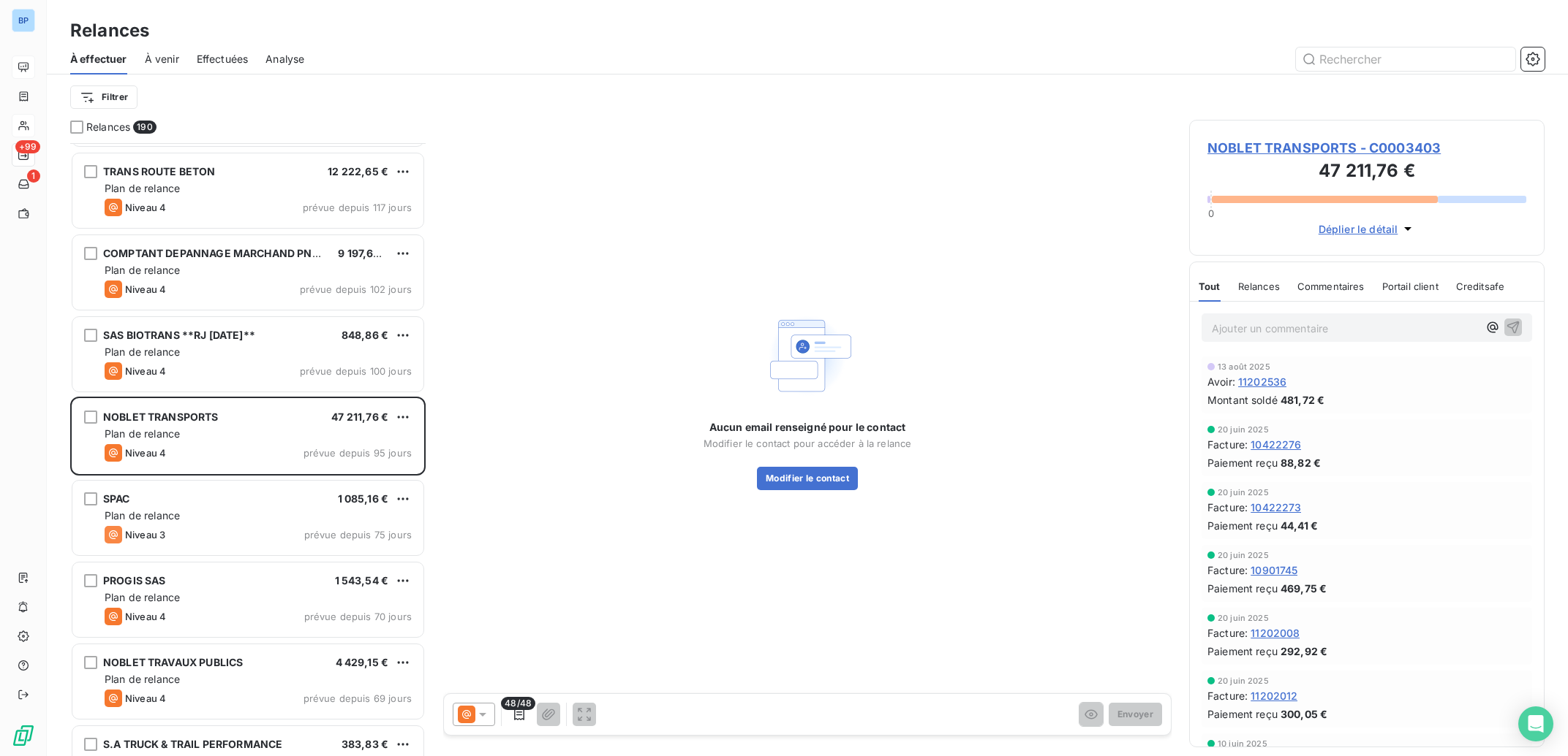
scroll to position [5068, 0]
click at [817, 481] on button "Modifier le contact" at bounding box center [807, 479] width 101 height 24
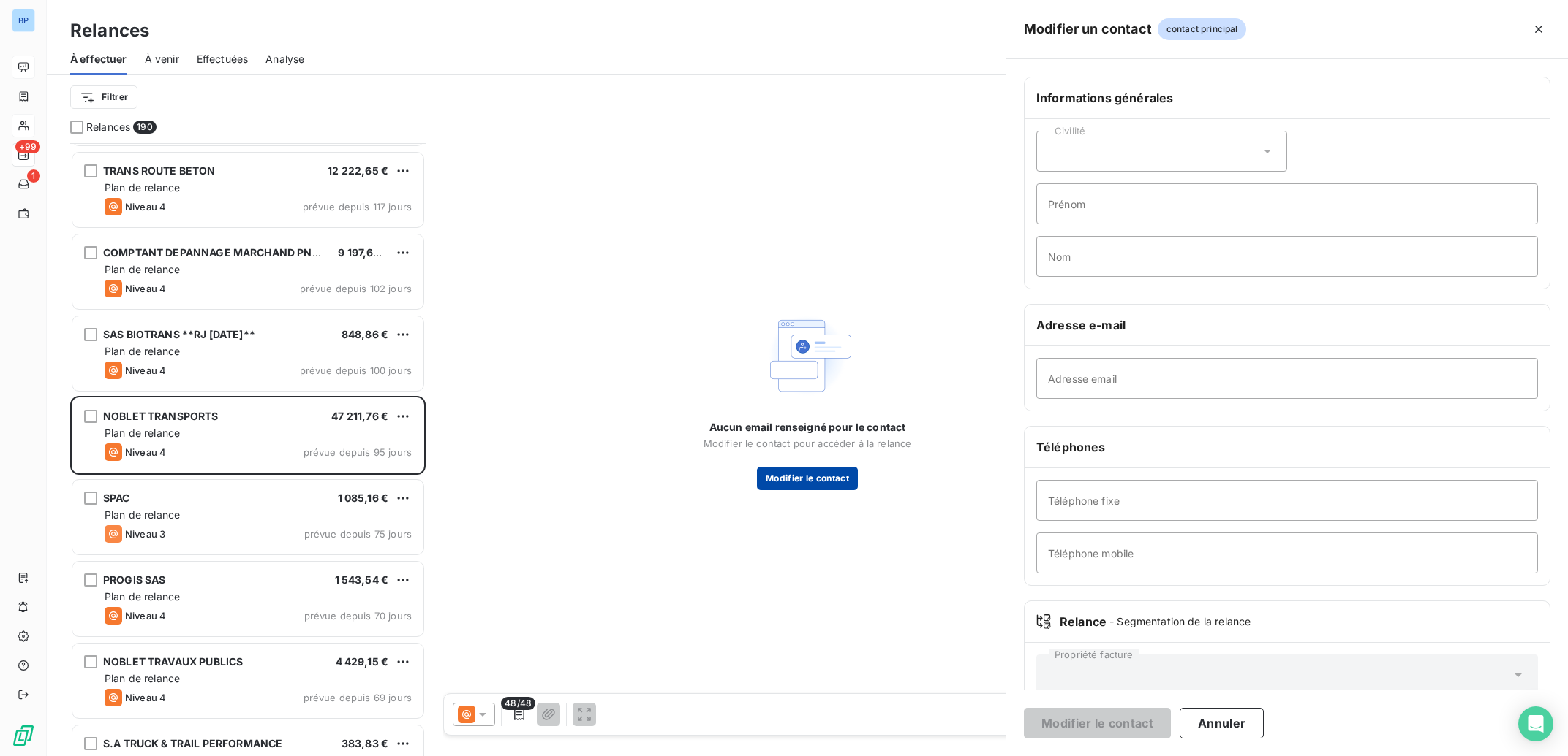
type input "[PERSON_NAME]"
type input "herbet"
type input "[PHONE_NUMBER]"
type input "0757687111"
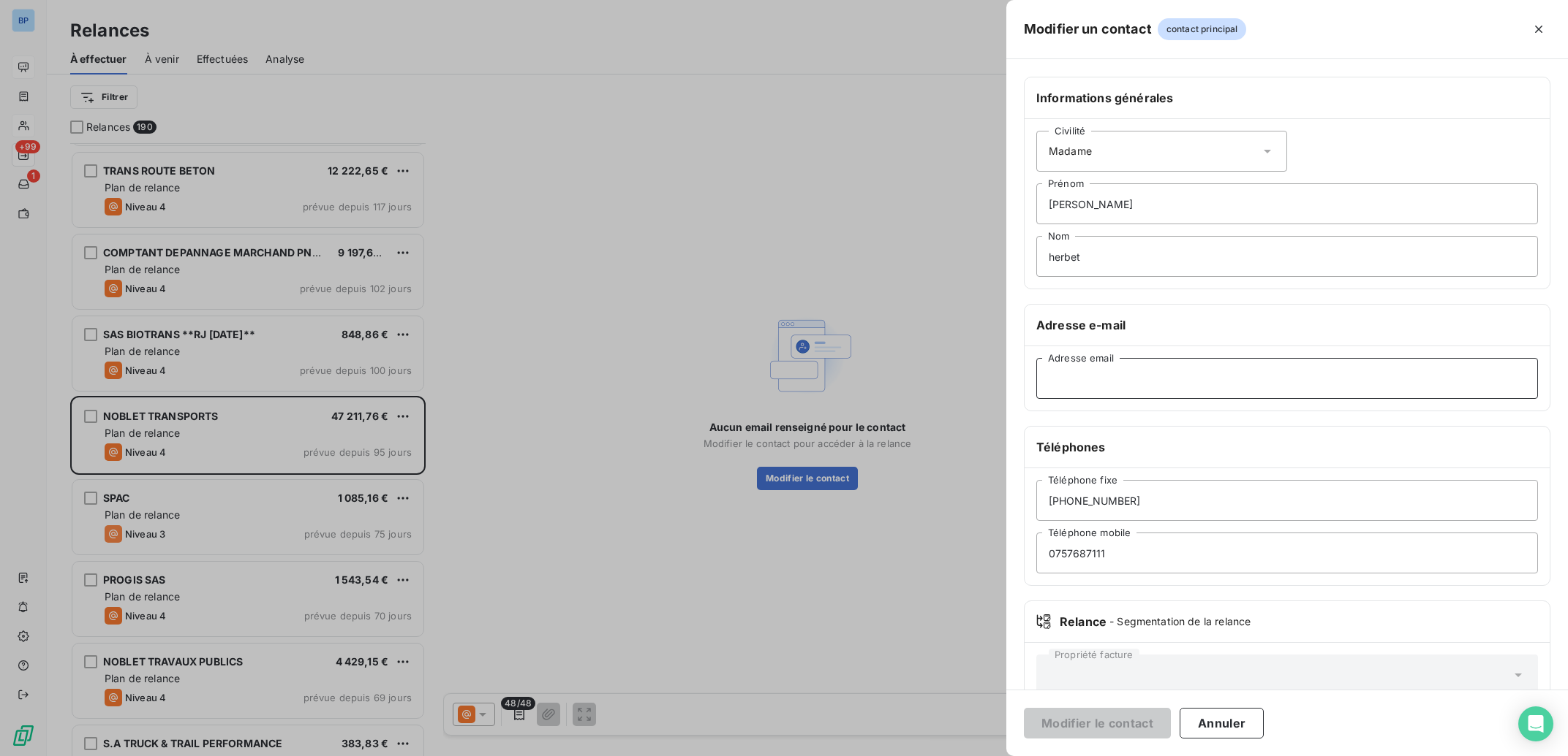
click at [1130, 384] on input "Adresse email" at bounding box center [1287, 378] width 502 height 41
click at [932, 459] on div at bounding box center [784, 378] width 1568 height 756
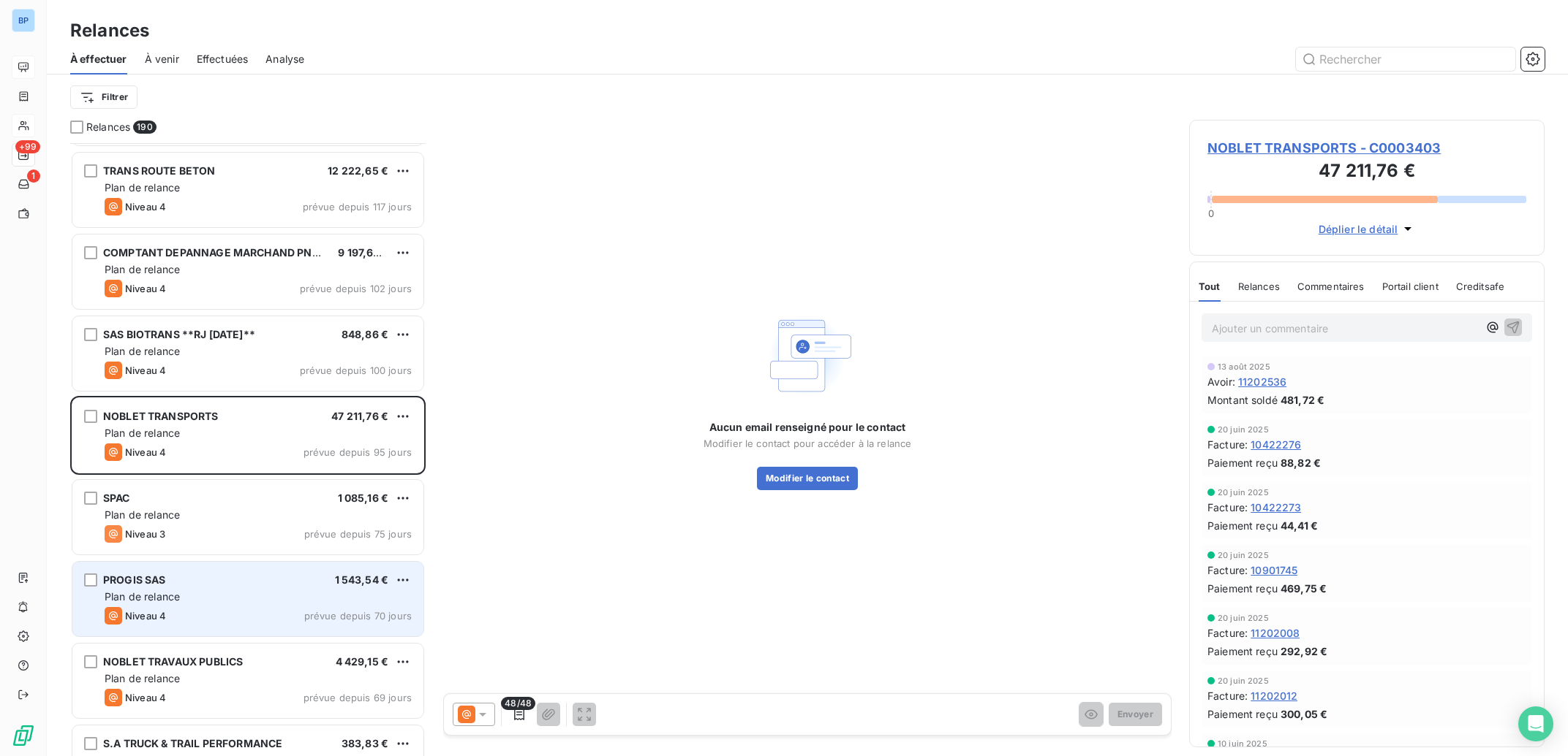
click at [272, 596] on div "Plan de relance" at bounding box center [258, 597] width 307 height 14
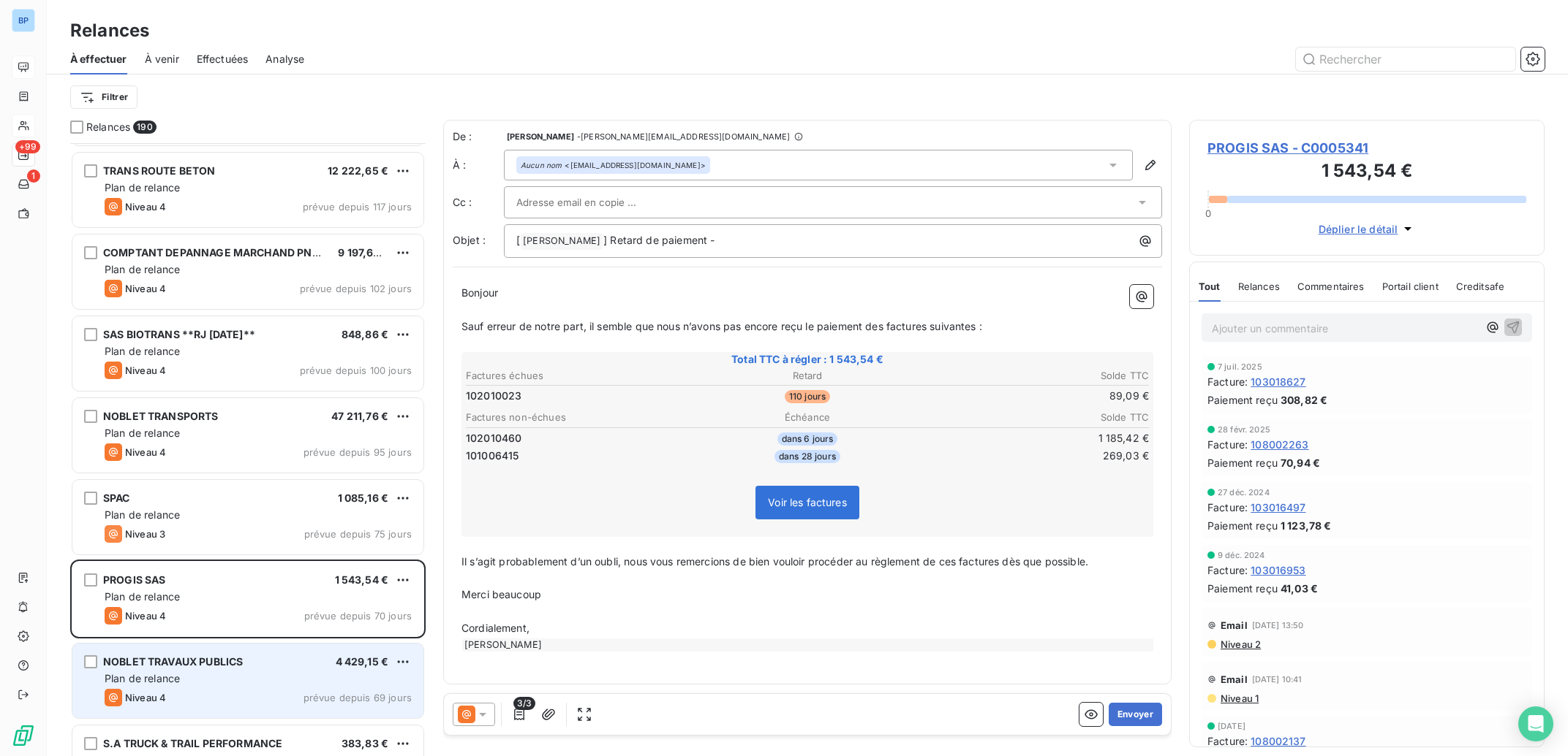
click at [261, 668] on div "NOBLET TRAVAUX PUBLICS 4 429,15 €" at bounding box center [258, 662] width 307 height 13
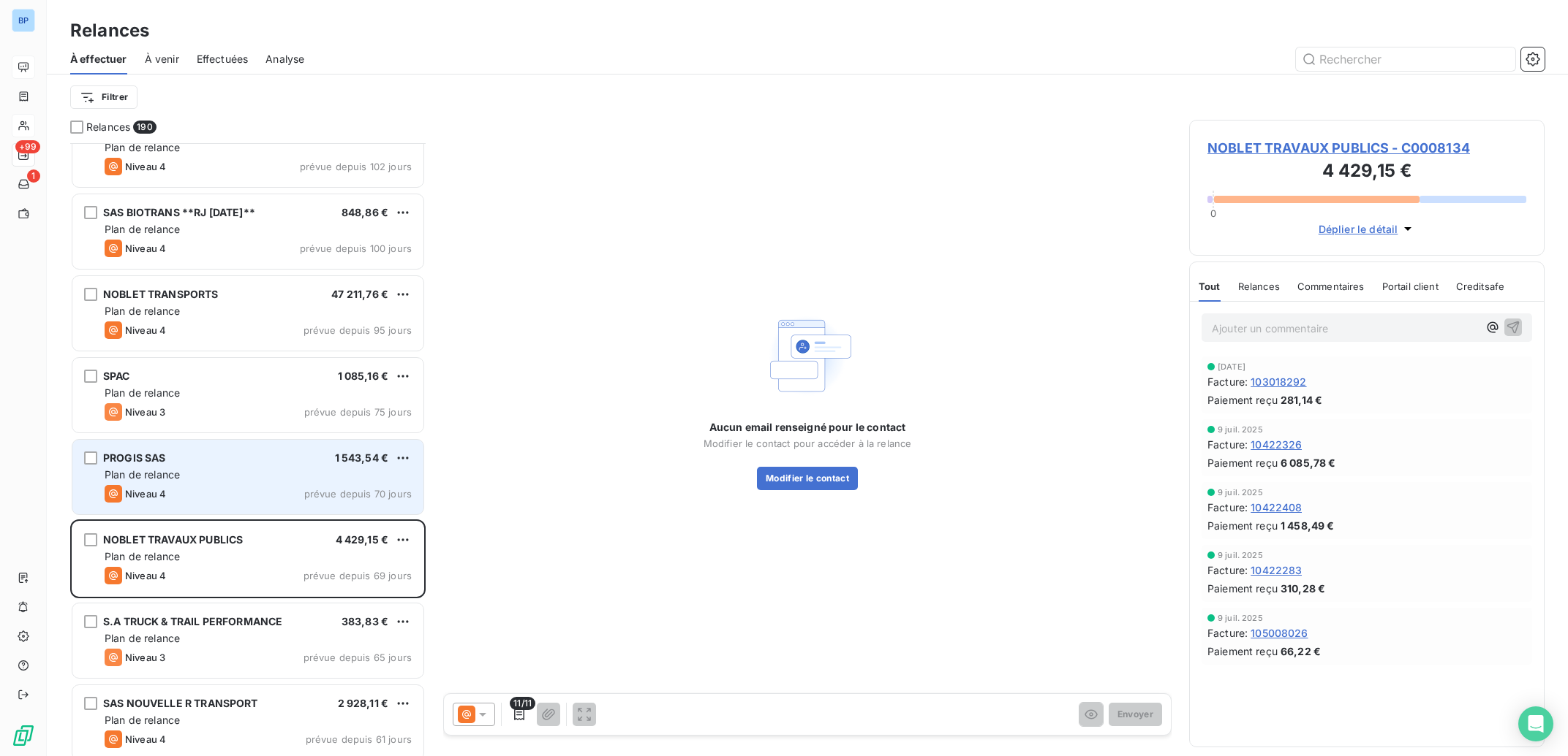
scroll to position [5215, 0]
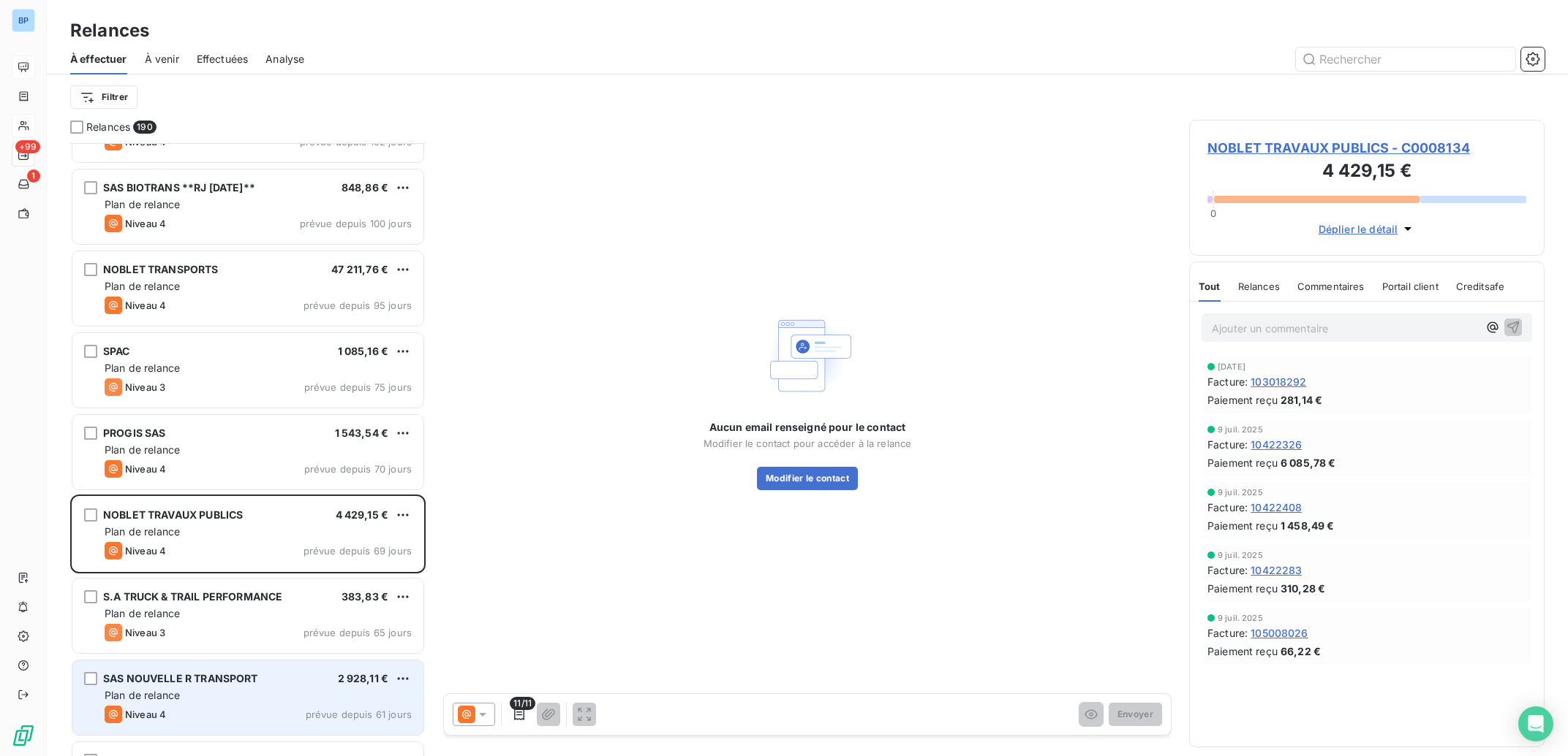
click at [251, 694] on div "Plan de relance" at bounding box center [258, 696] width 307 height 14
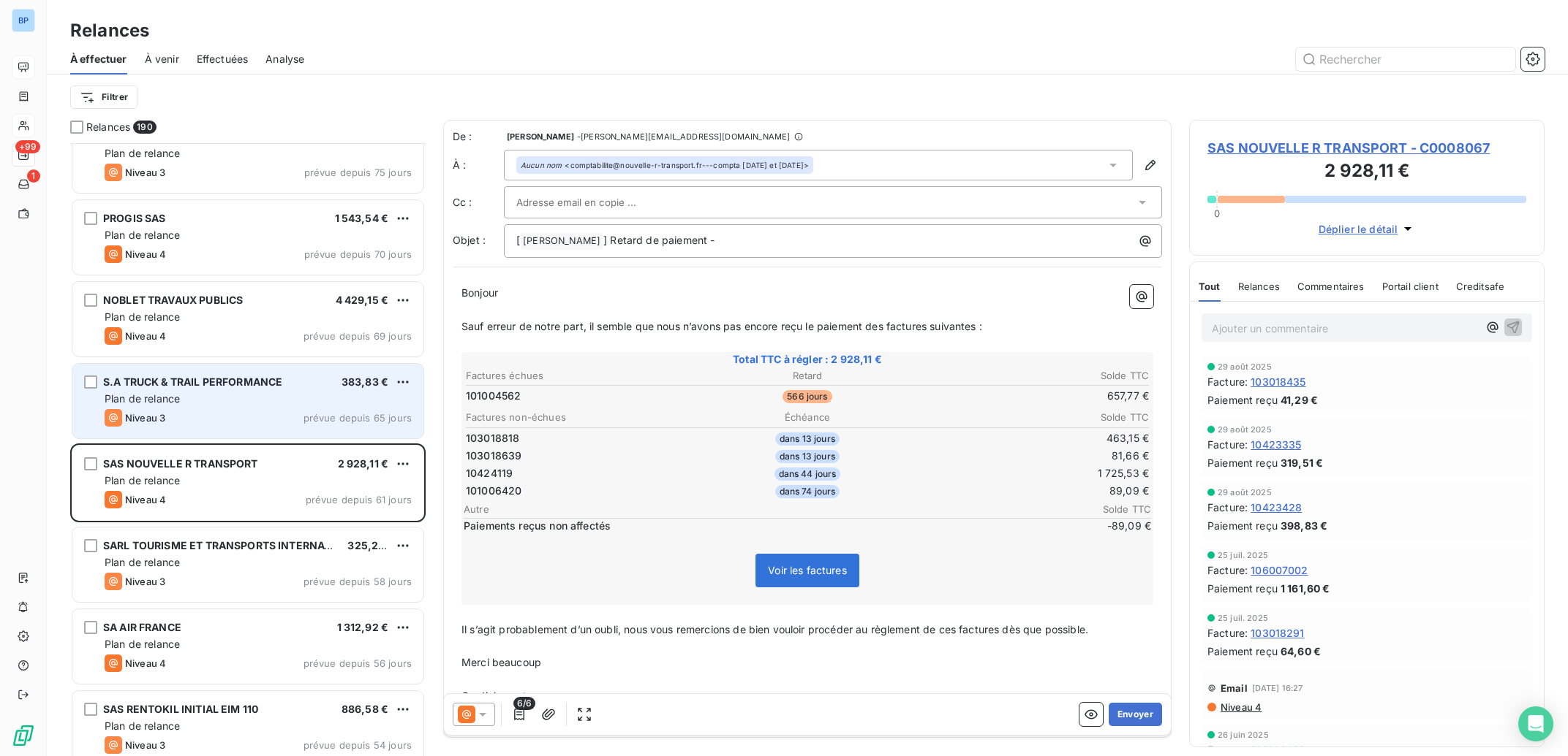
scroll to position [5436, 0]
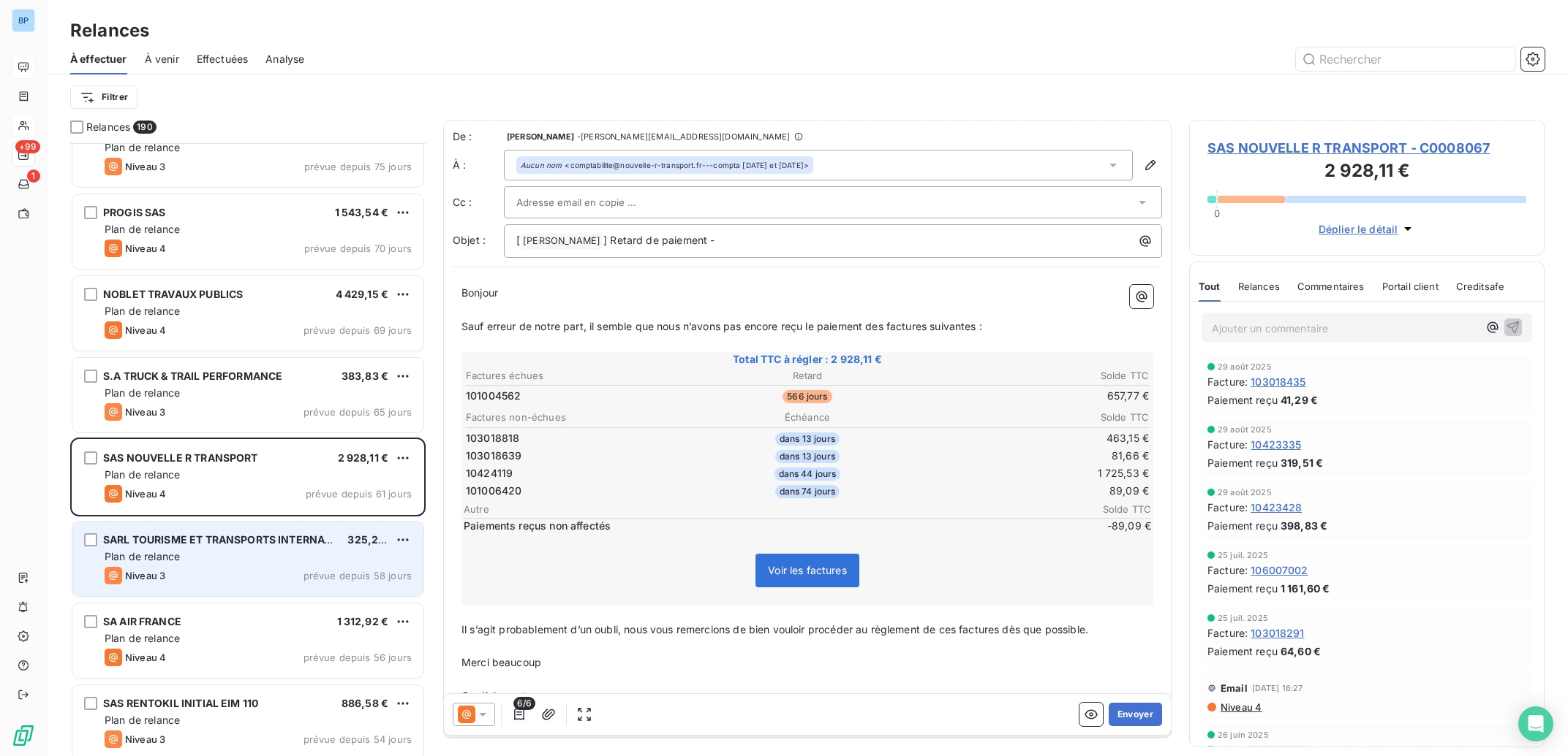
click at [286, 564] on div "Plan de relance" at bounding box center [258, 556] width 307 height 14
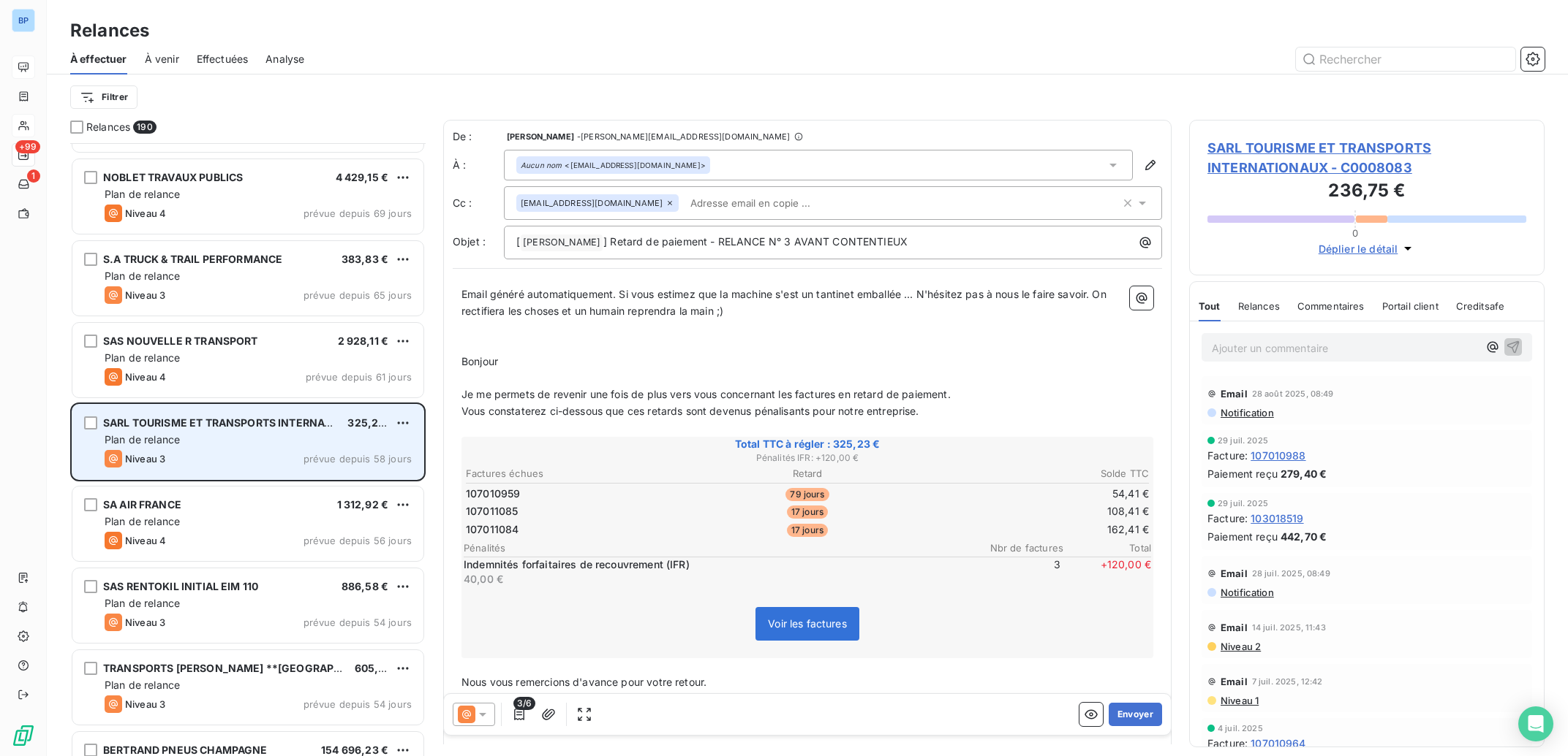
scroll to position [5583, 0]
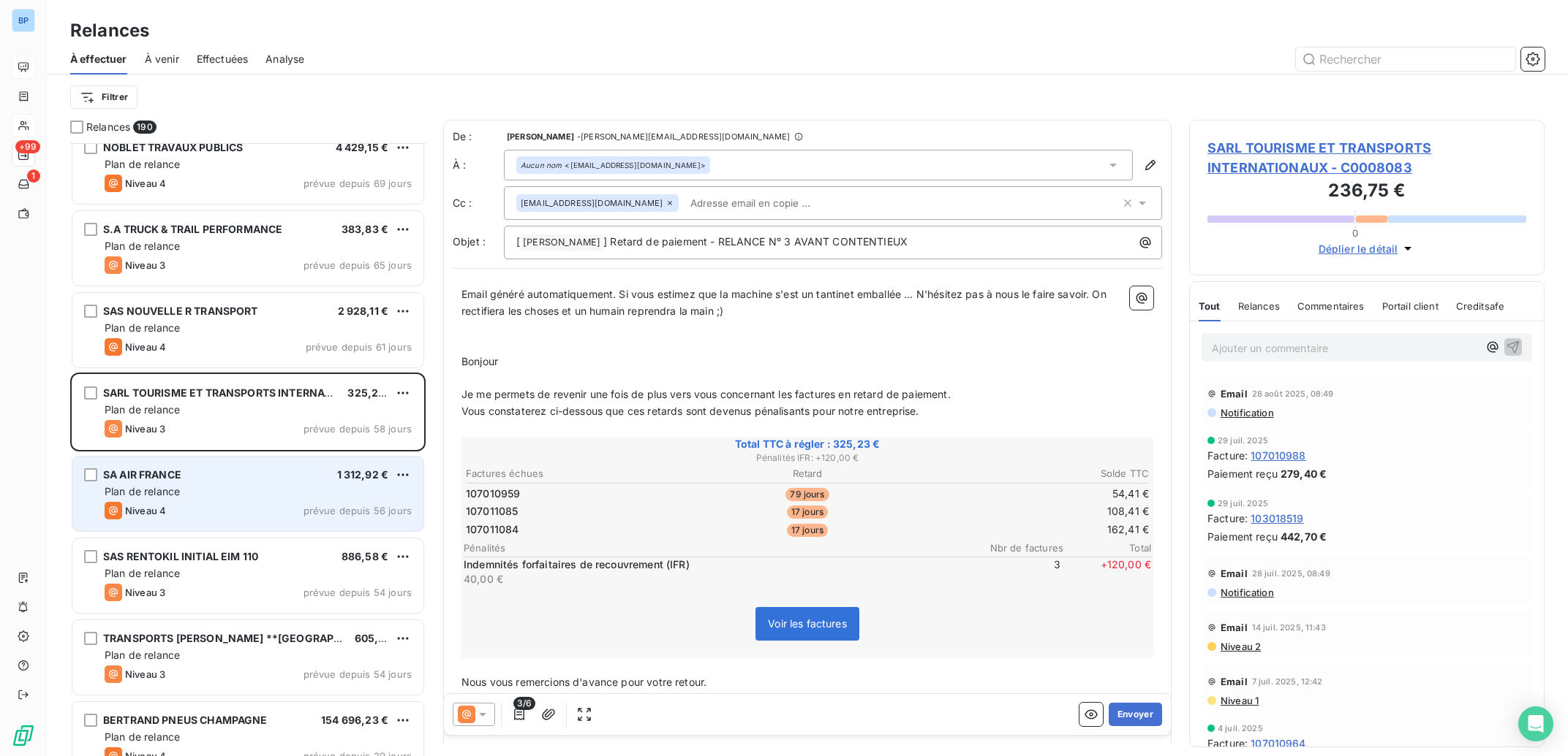
click at [282, 503] on div "Niveau 4 prévue depuis 56 jours" at bounding box center [258, 510] width 307 height 18
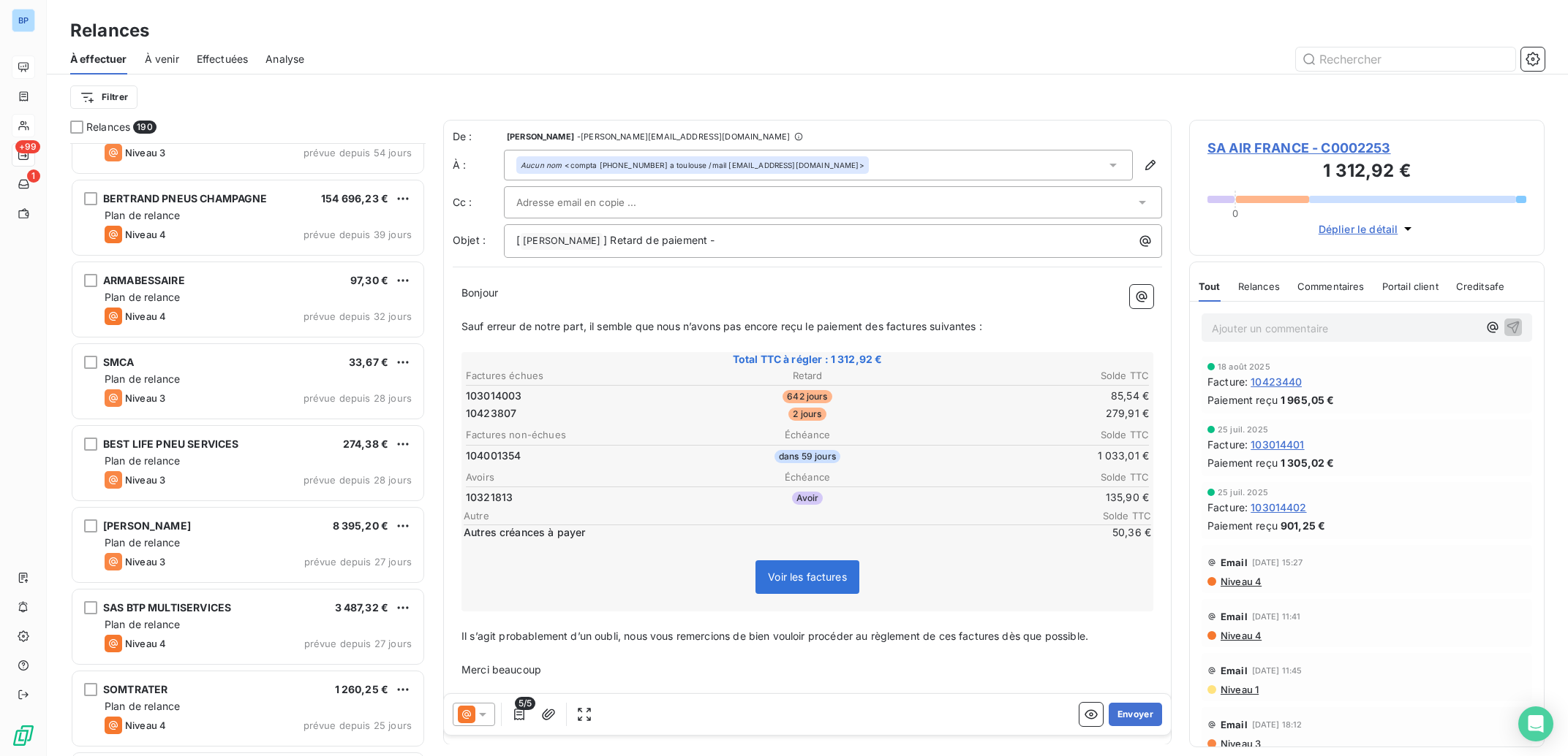
scroll to position [6170, 0]
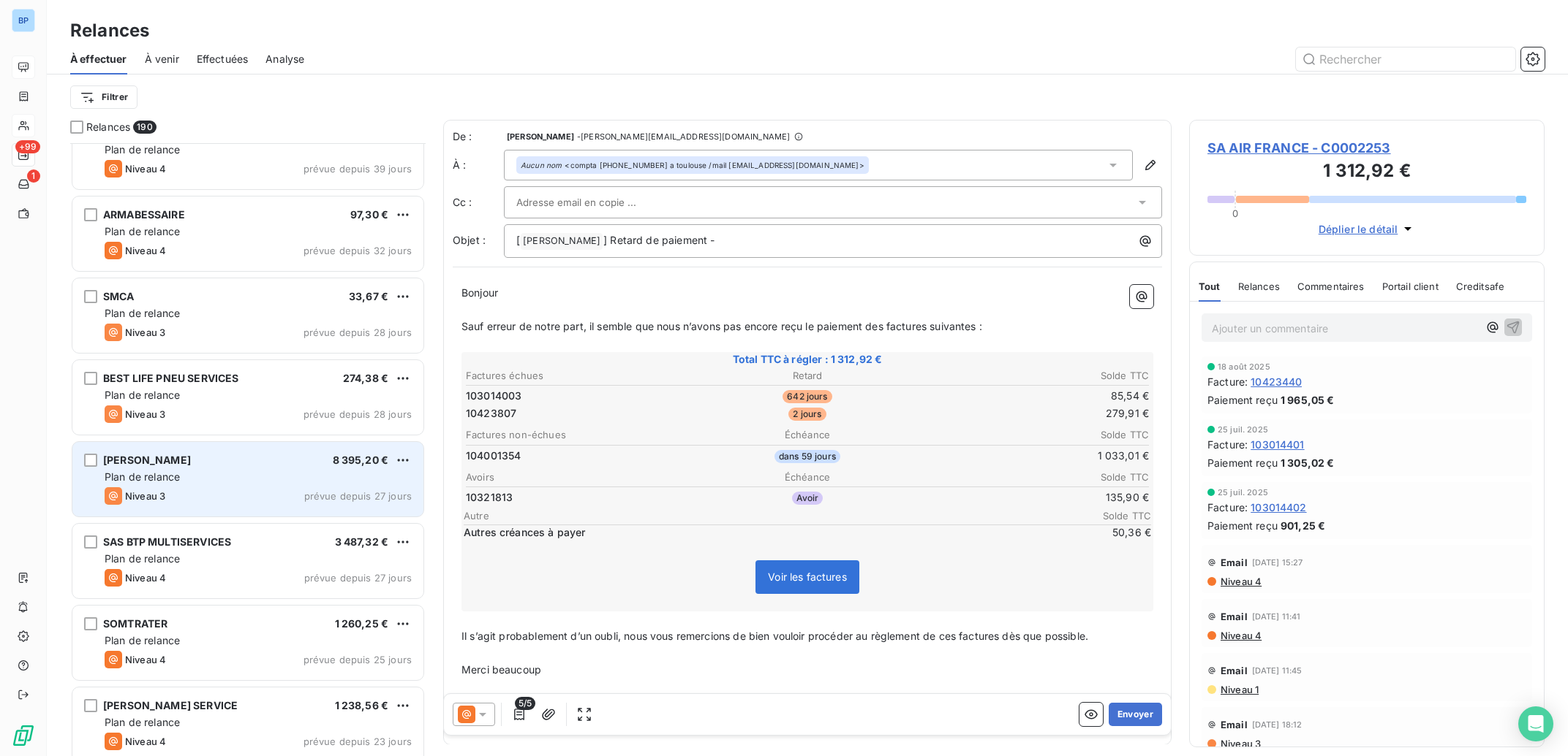
click at [309, 487] on div "HELWIG 8 395,20 € Plan de relance Niveau 3 prévue depuis 27 jours" at bounding box center [248, 480] width 351 height 75
